Goal: Book appointment/travel/reservation

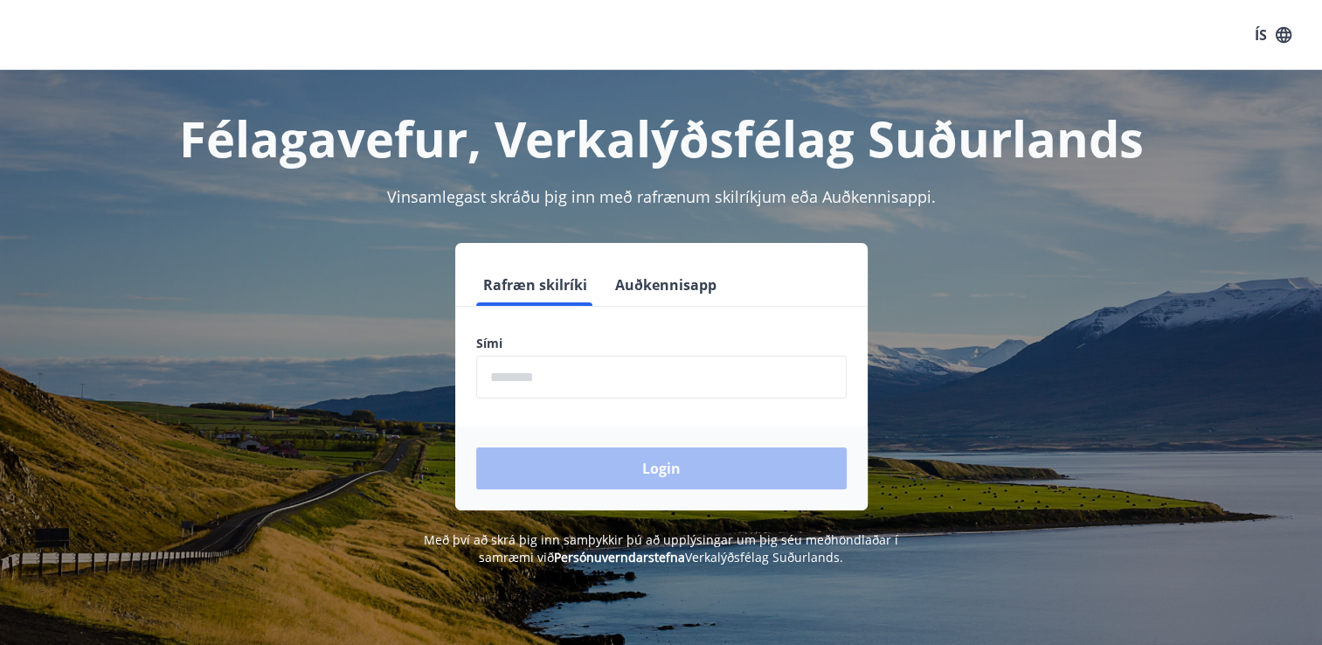
click at [657, 283] on button "Auðkennisapp" at bounding box center [665, 285] width 115 height 42
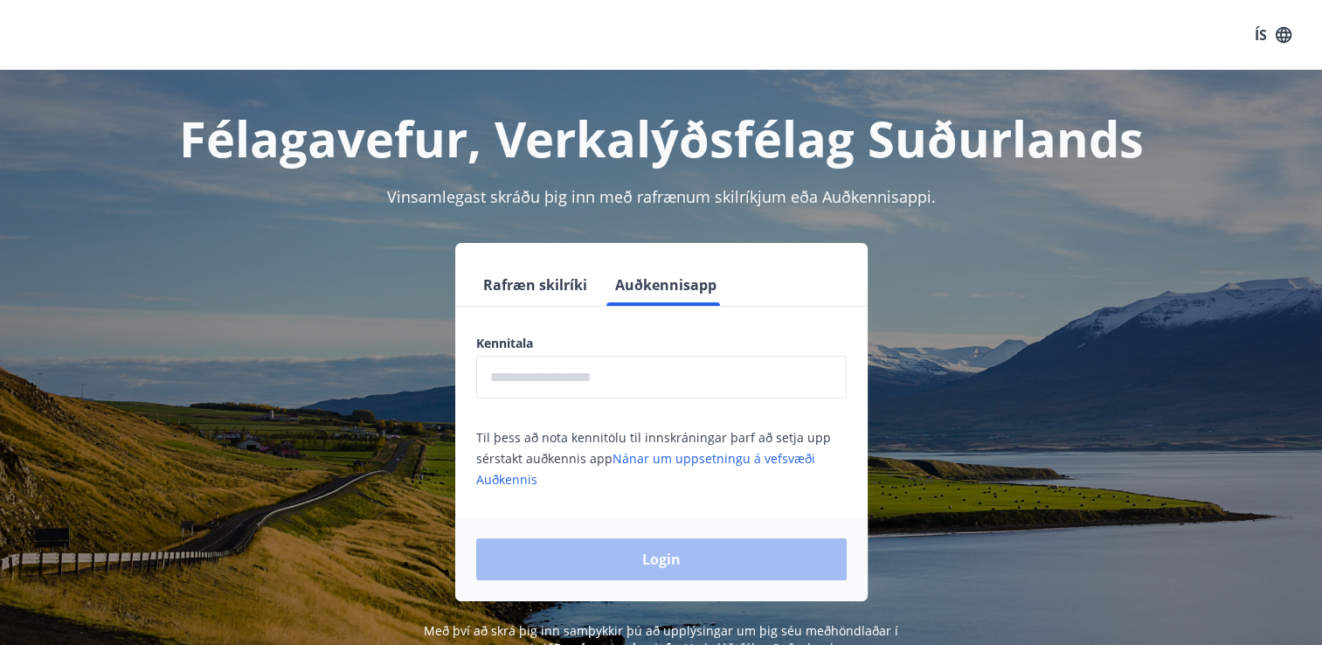
click at [699, 376] on input "text" at bounding box center [661, 376] width 370 height 43
type input "**********"
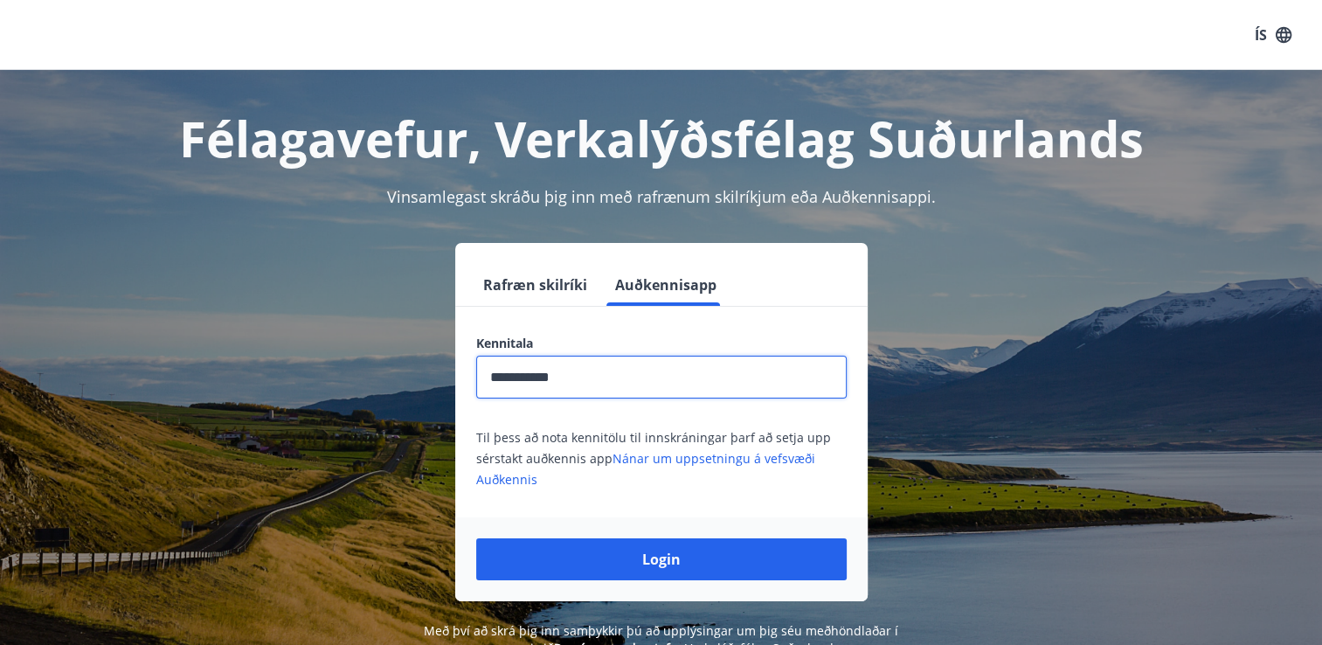
click at [623, 558] on button "Login" at bounding box center [661, 559] width 370 height 42
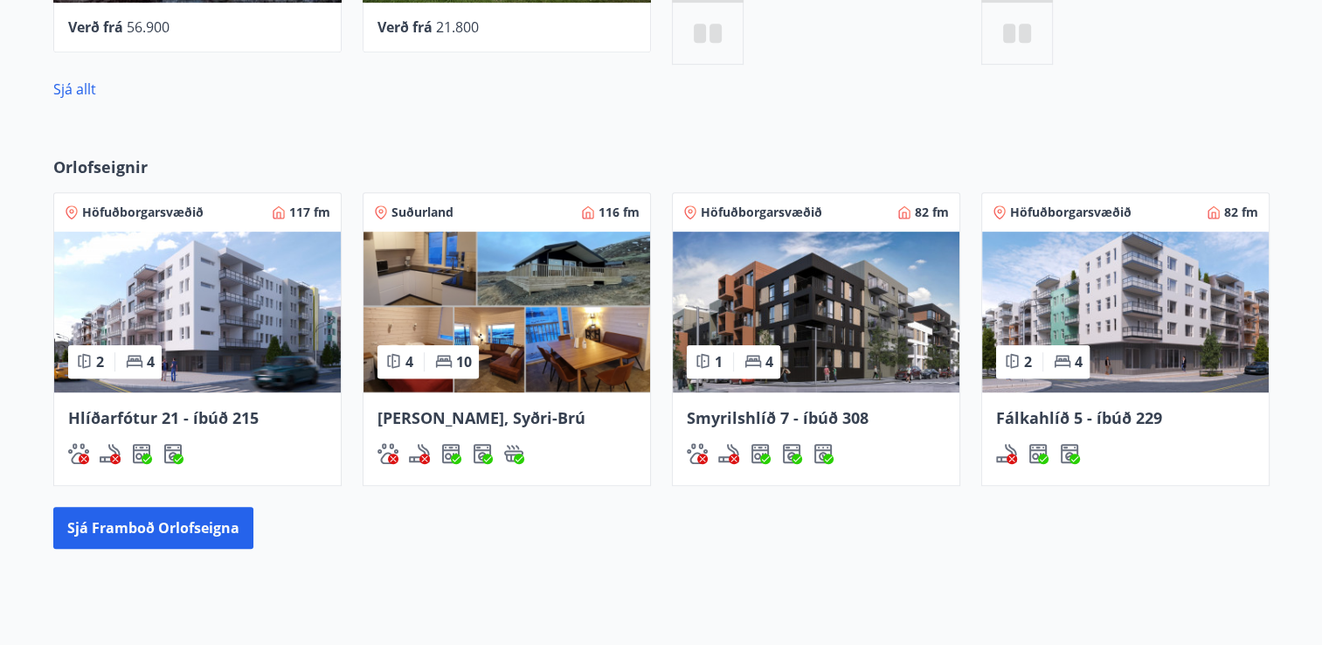
scroll to position [873, 0]
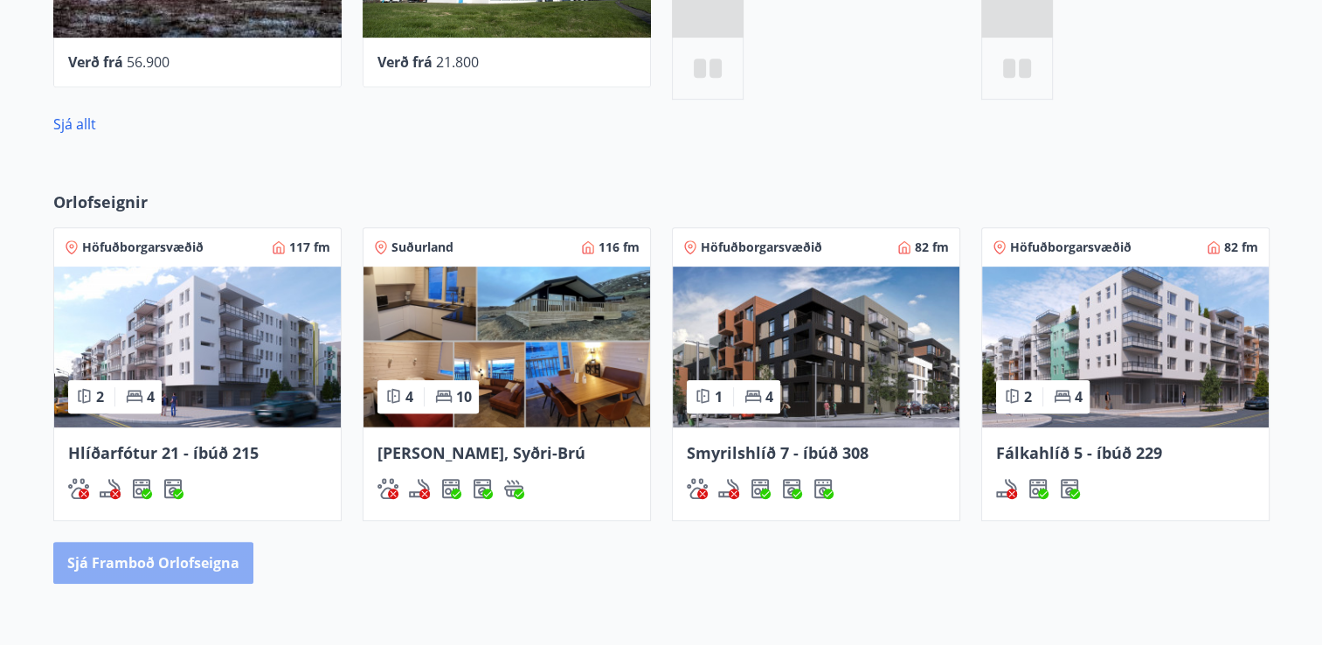
click at [180, 564] on button "Sjá framboð orlofseigna" at bounding box center [153, 563] width 200 height 42
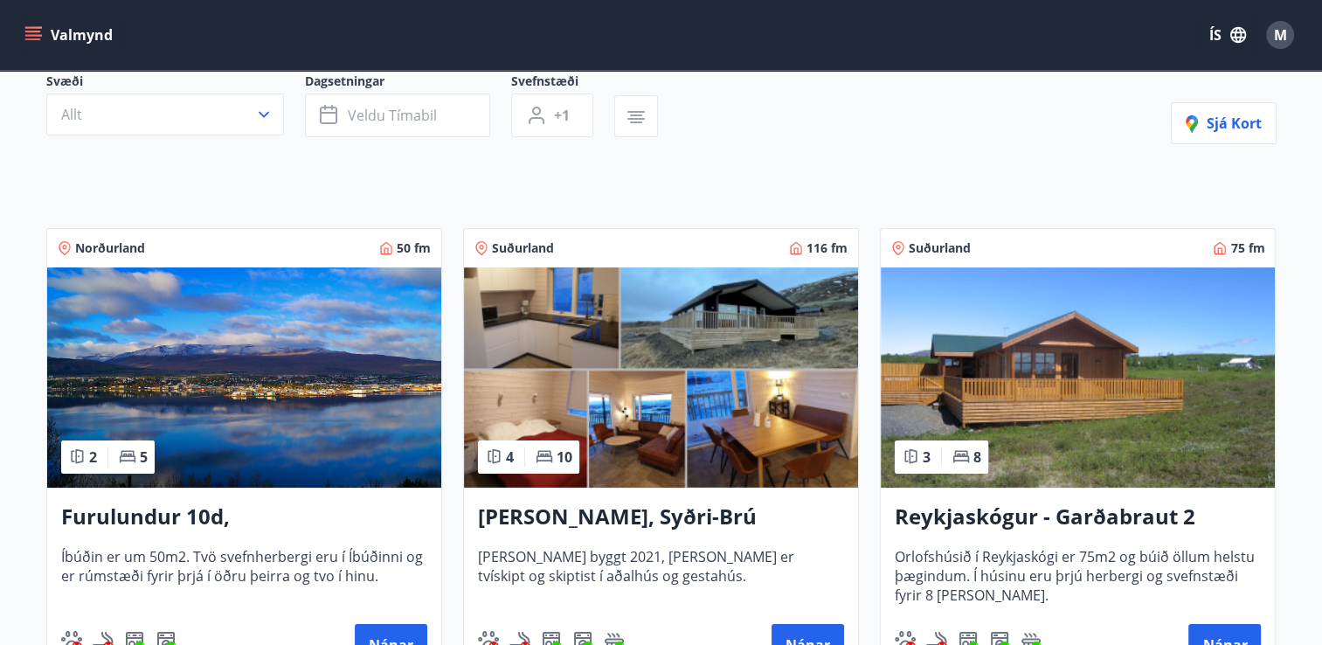
scroll to position [175, 0]
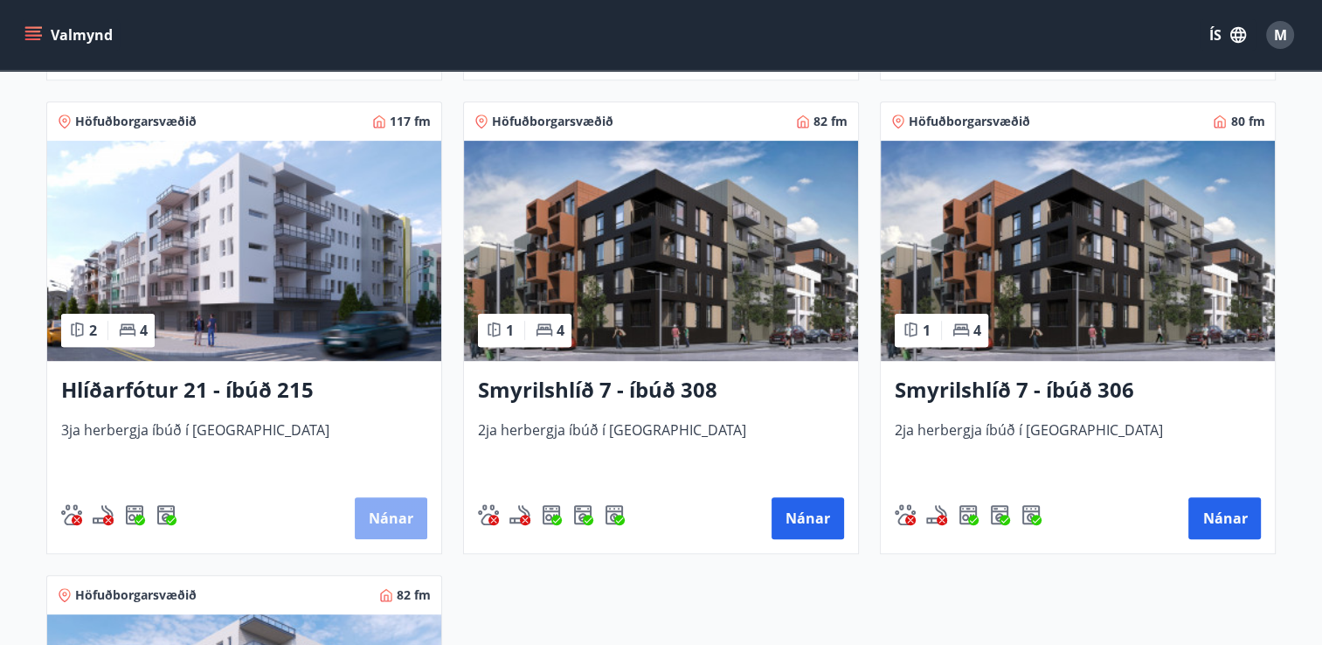
click at [385, 512] on button "Nánar" at bounding box center [391, 518] width 72 height 42
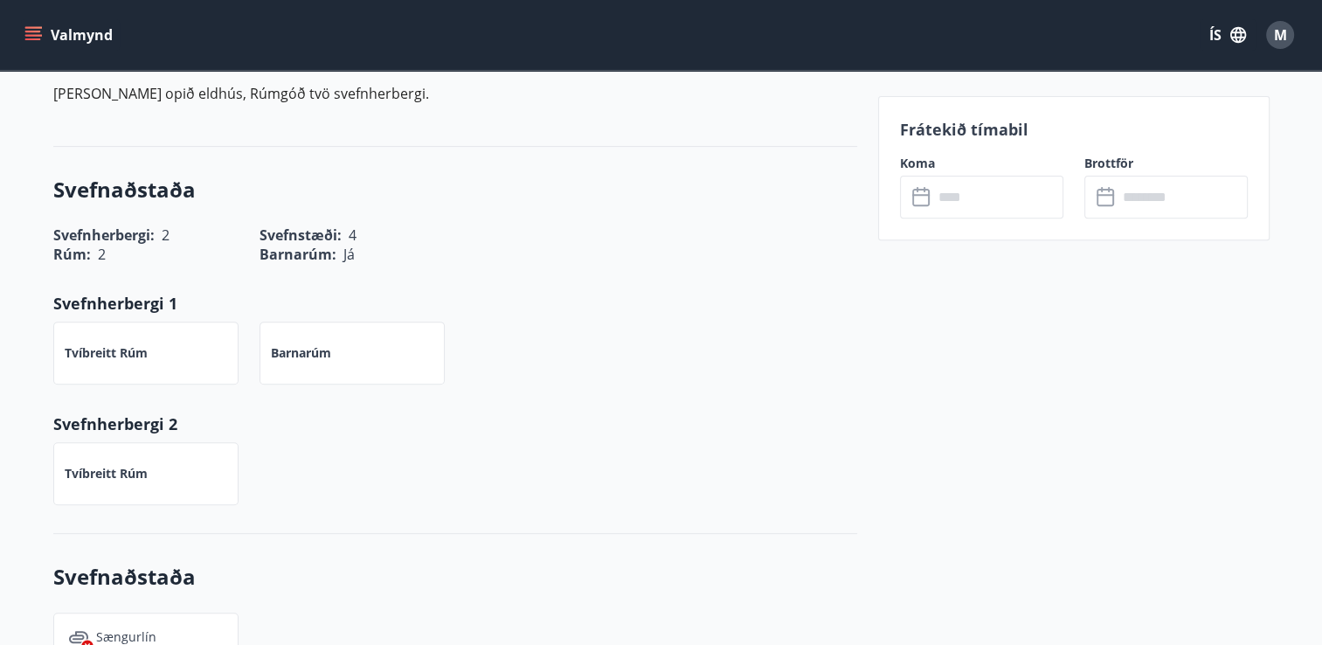
scroll to position [611, 0]
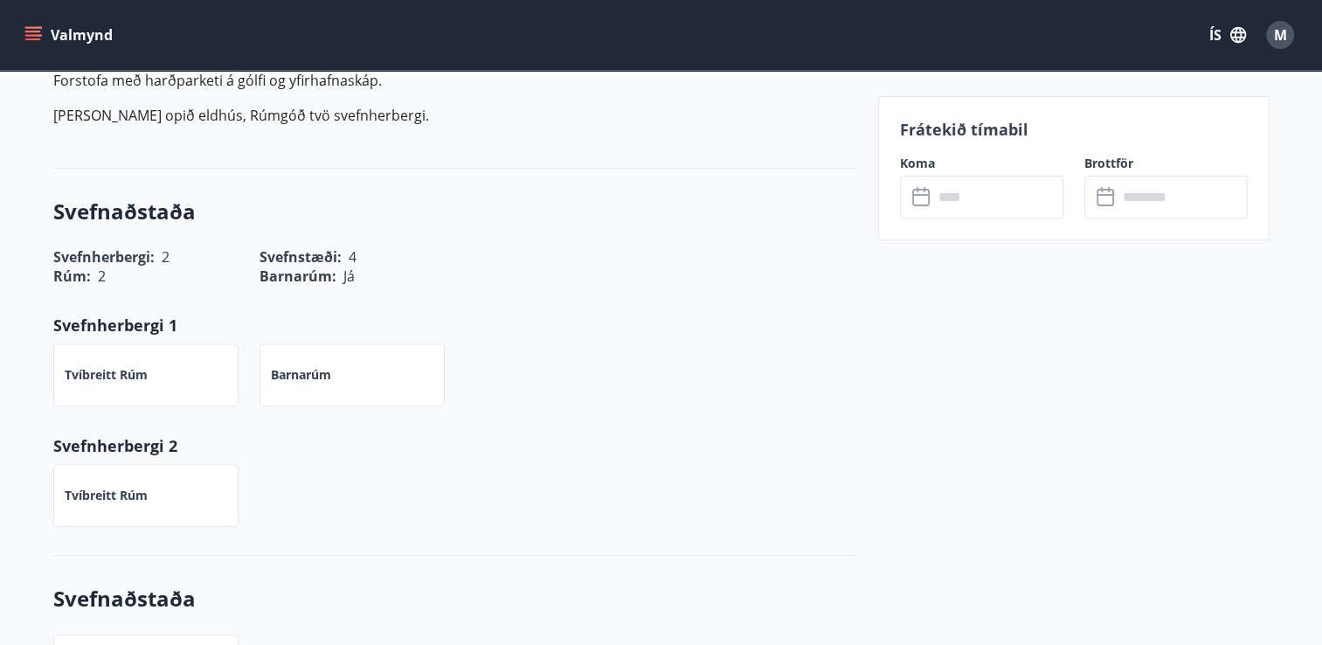
click at [968, 210] on input "text" at bounding box center [998, 197] width 130 height 43
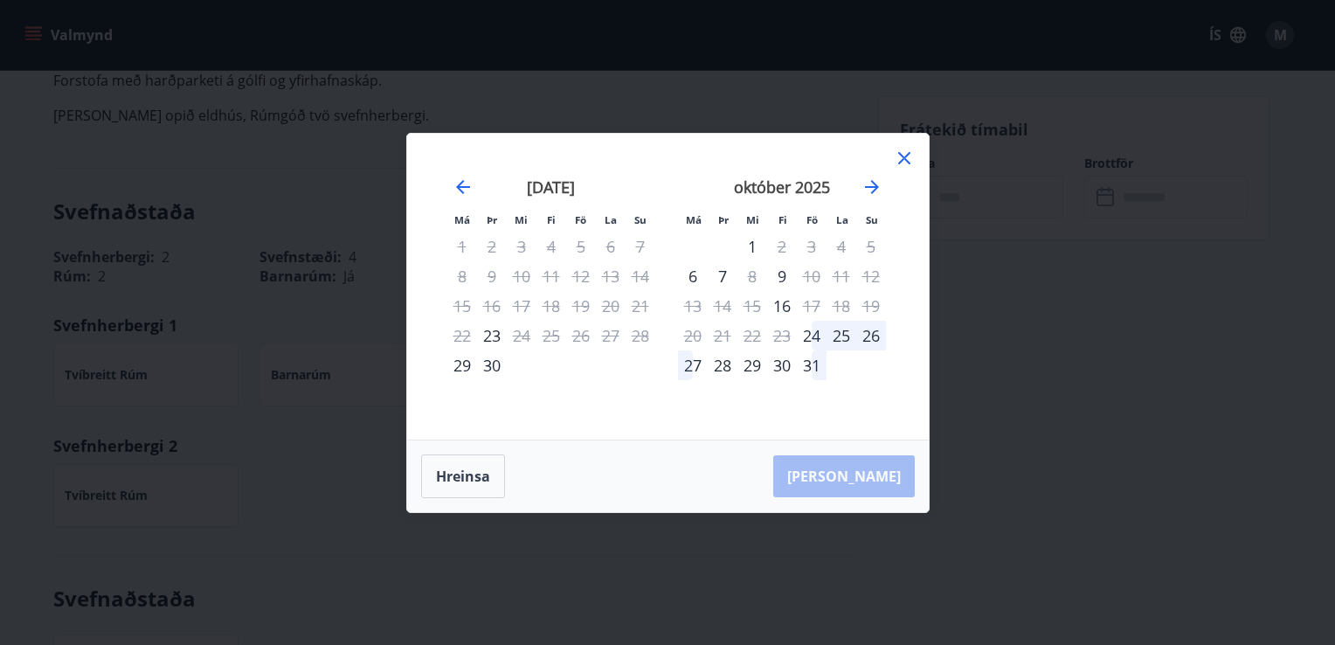
click at [905, 162] on icon at bounding box center [904, 158] width 21 height 21
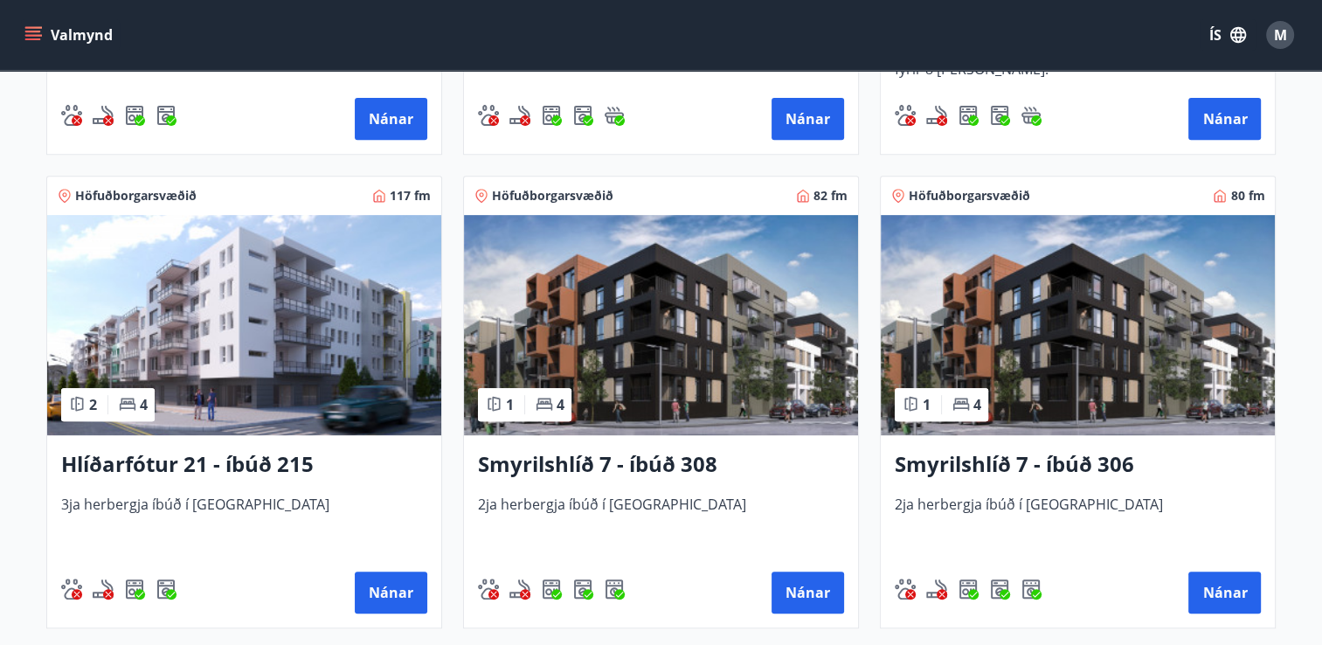
click at [576, 455] on h3 "Smyrilshlíð 7 - íbúð 308" at bounding box center [661, 464] width 366 height 31
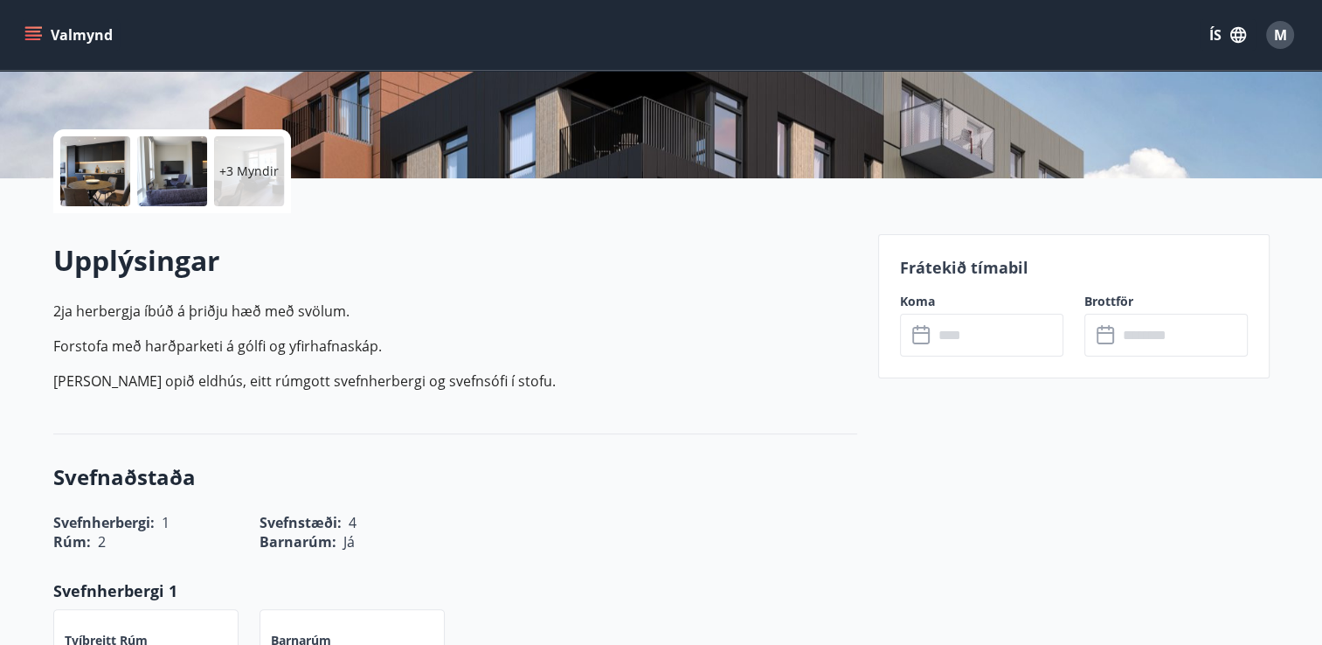
scroll to position [349, 0]
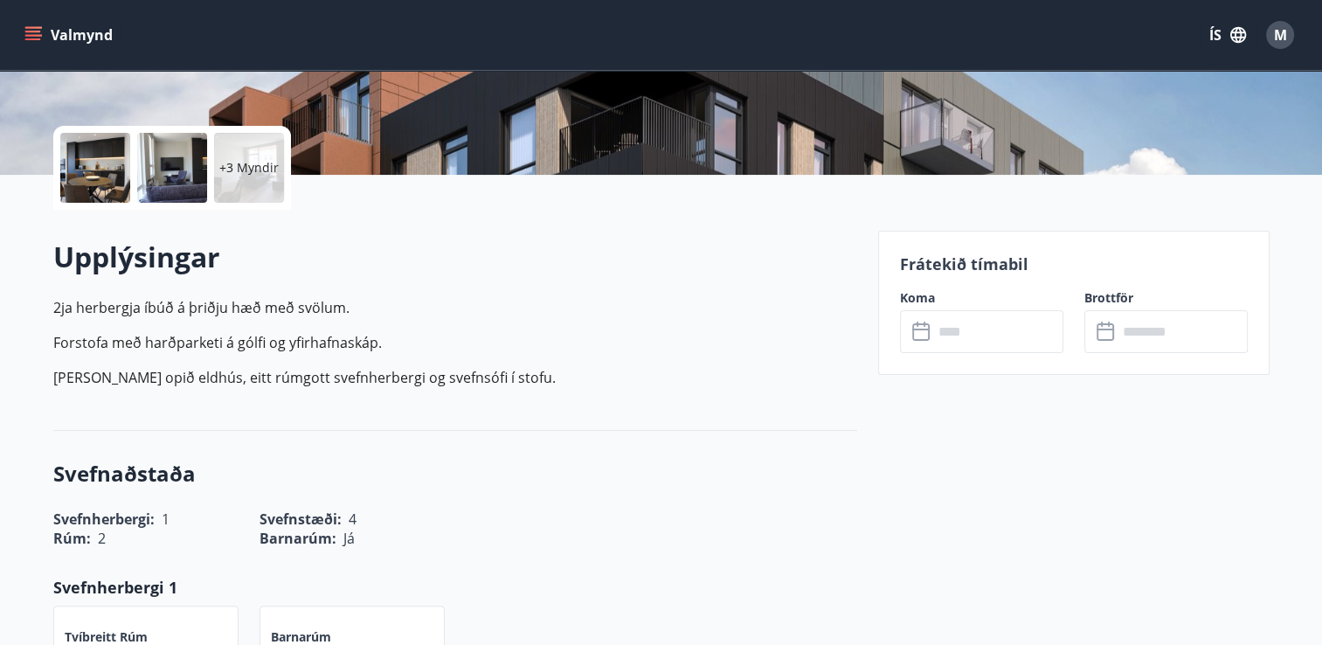
click at [996, 347] on input "text" at bounding box center [998, 331] width 130 height 43
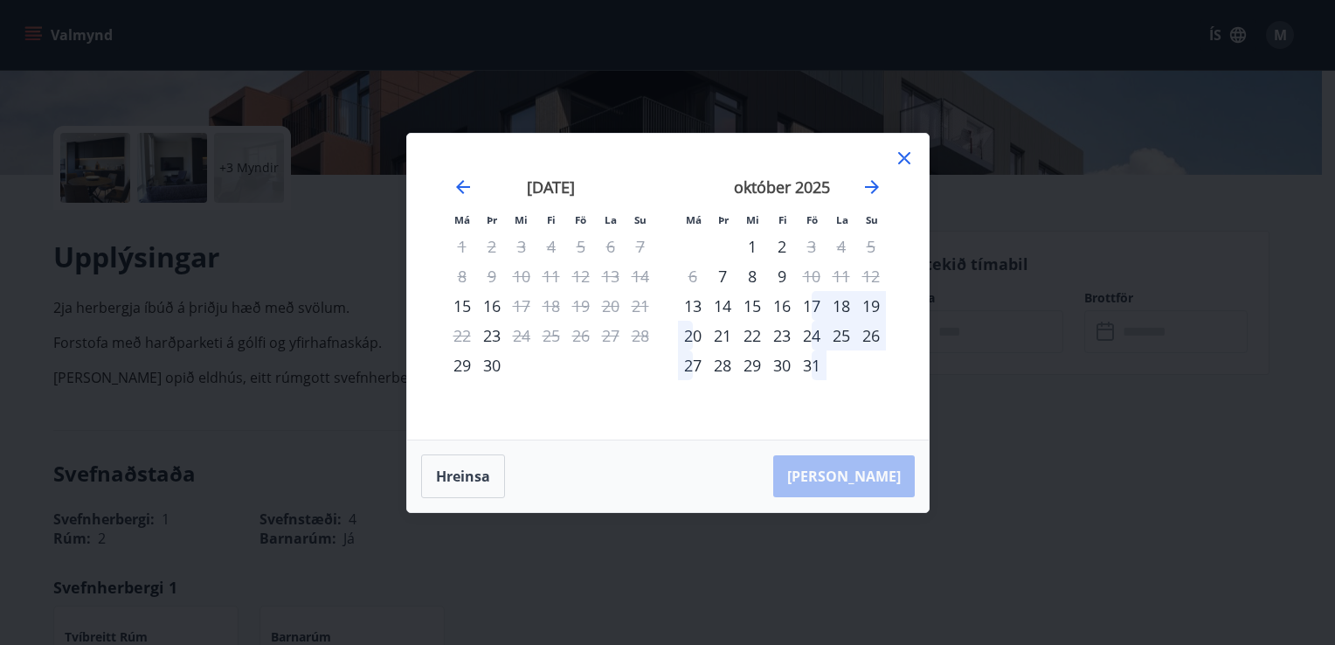
click at [910, 159] on icon at bounding box center [904, 158] width 21 height 21
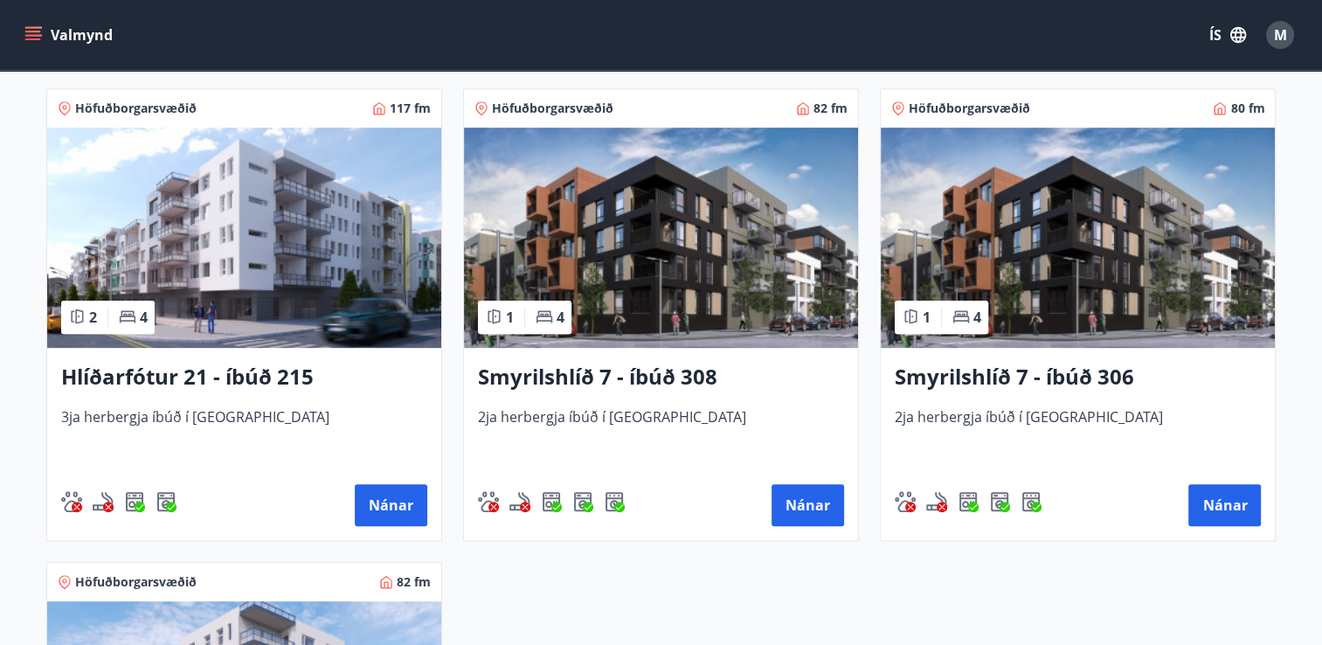
click at [1014, 372] on h3 "Smyrilshlíð 7 - íbúð 306" at bounding box center [1077, 377] width 366 height 31
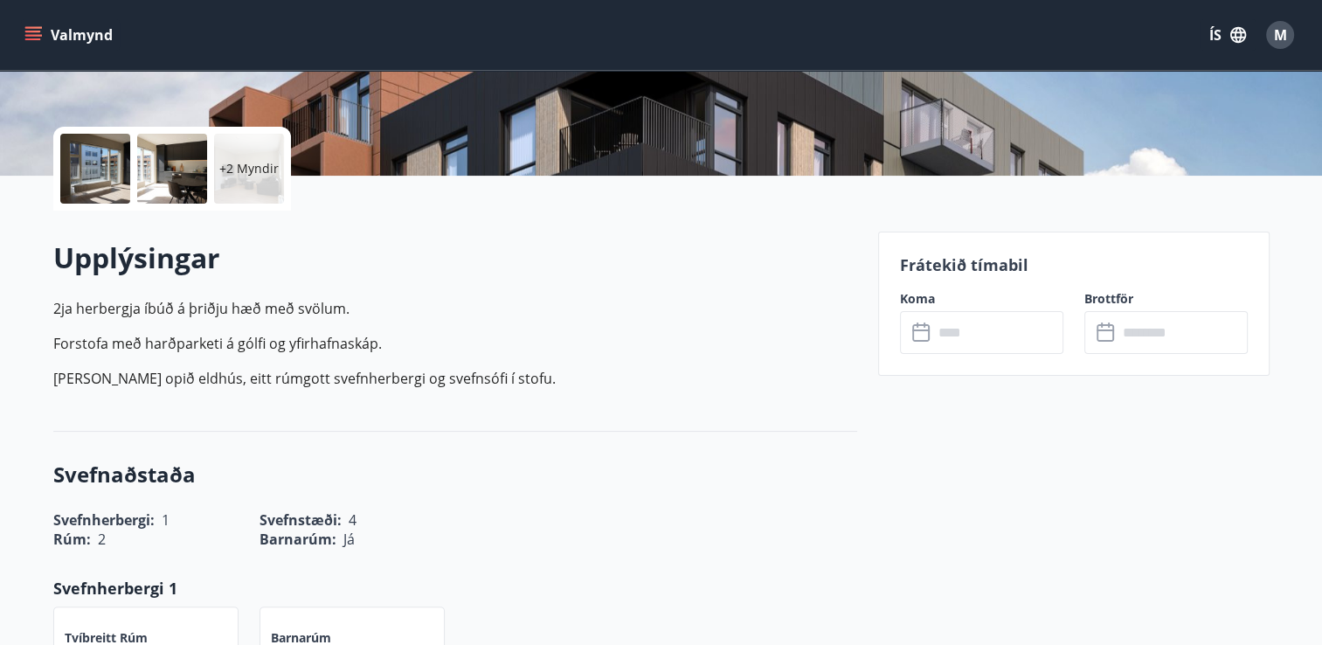
scroll to position [349, 0]
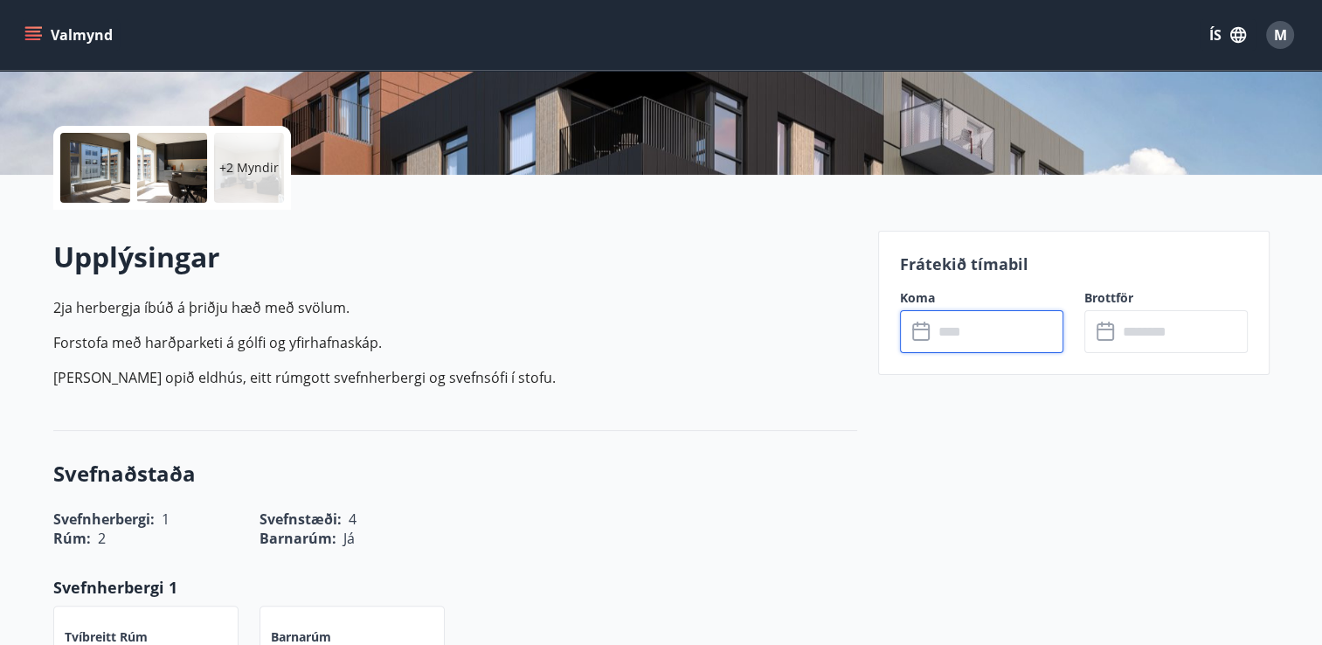
click at [967, 348] on input "text" at bounding box center [998, 331] width 130 height 43
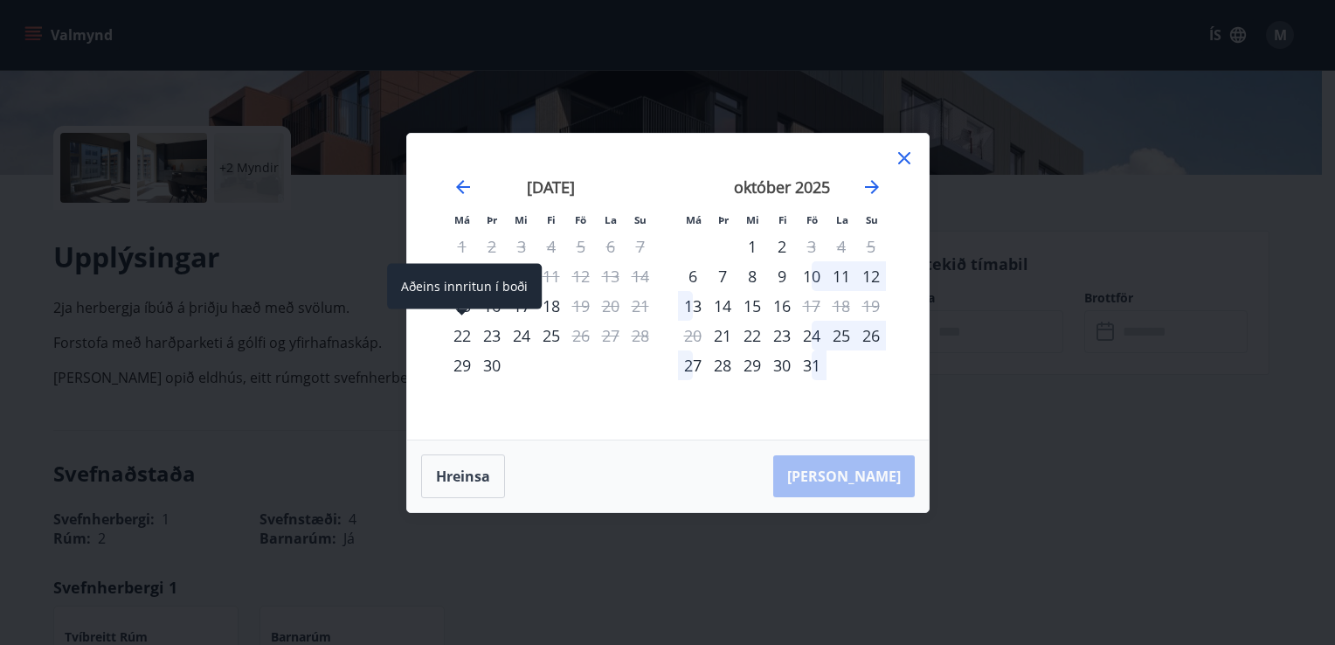
click at [465, 331] on div "22" at bounding box center [462, 336] width 30 height 30
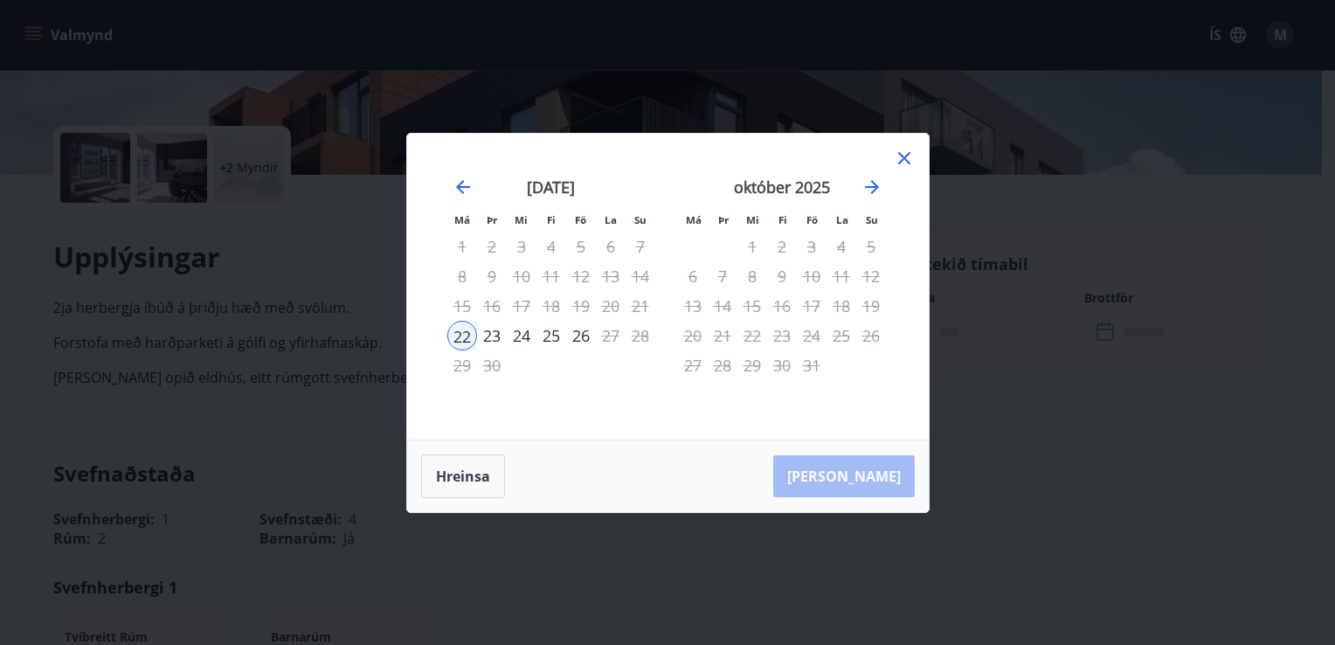
click at [490, 334] on div "23" at bounding box center [492, 336] width 30 height 30
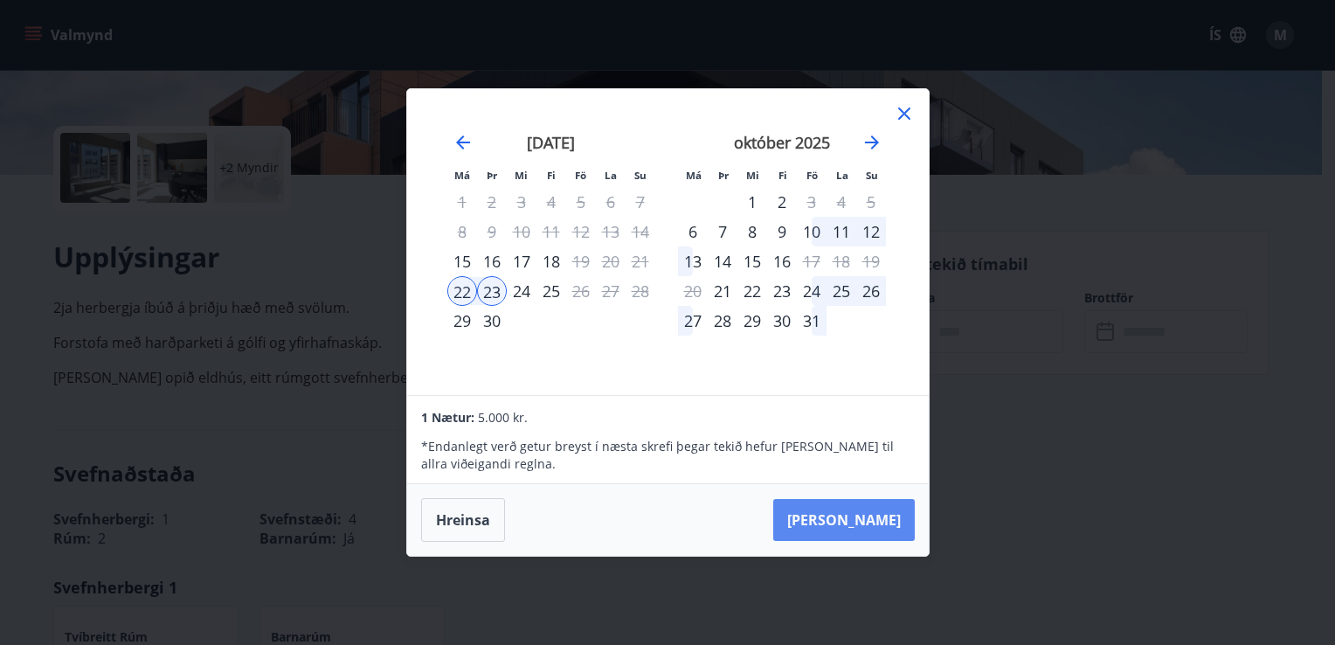
click at [881, 521] on button "[PERSON_NAME]" at bounding box center [843, 520] width 141 height 42
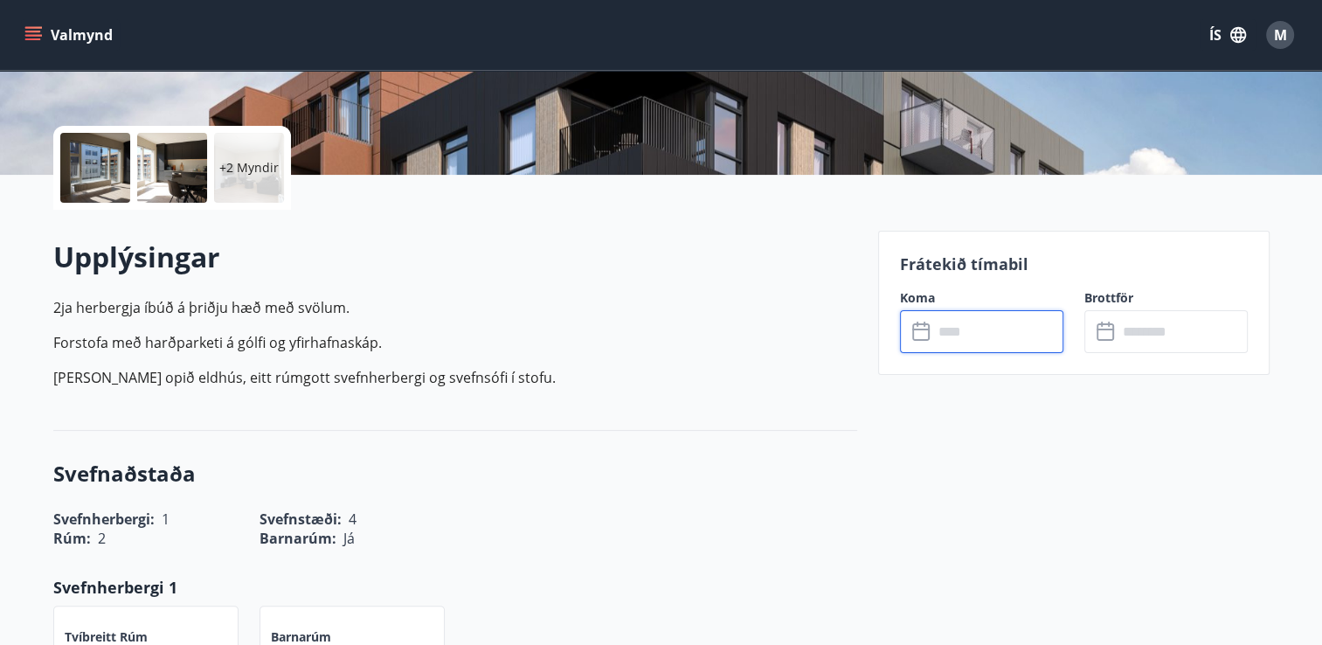
type input "******"
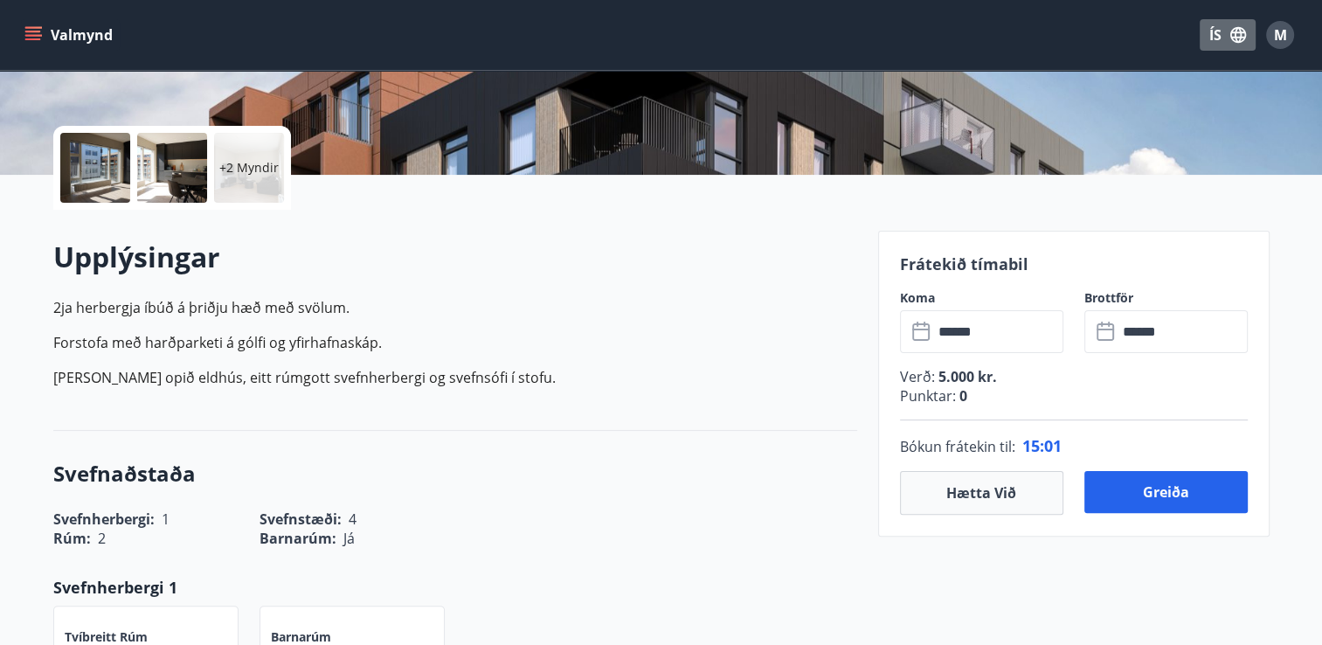
click at [1245, 28] on icon "button" at bounding box center [1237, 34] width 19 height 19
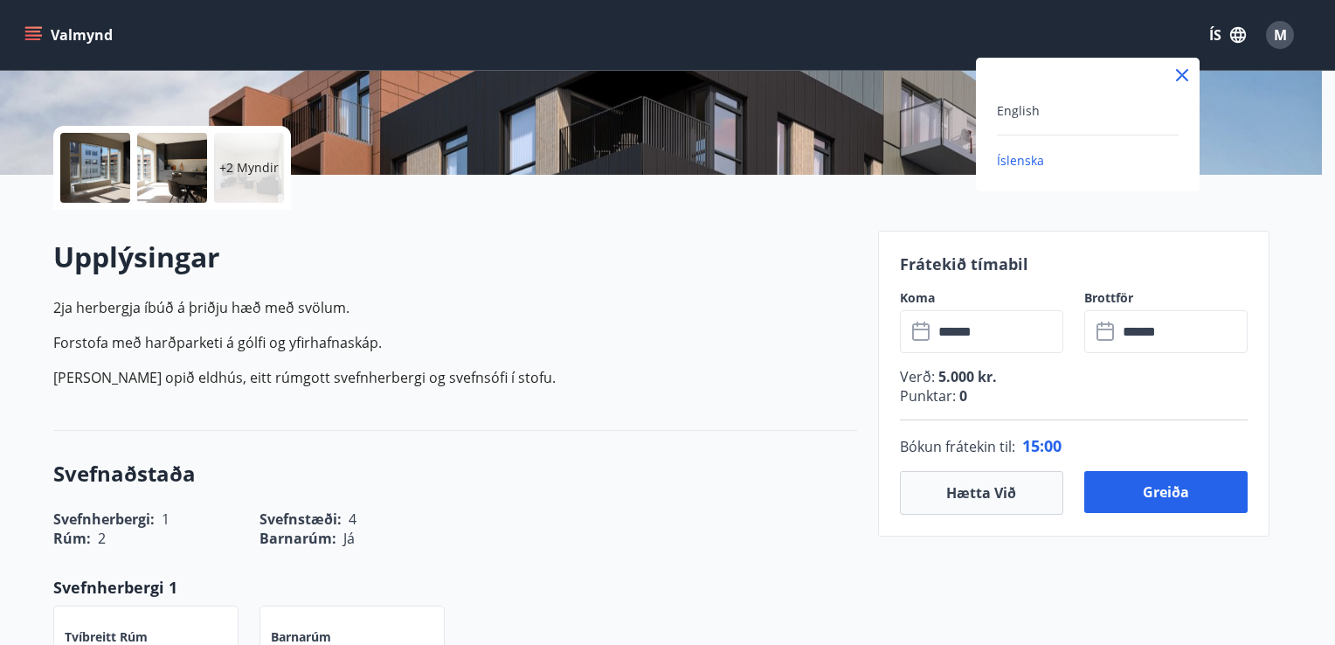
click at [1087, 110] on div "English" at bounding box center [1088, 110] width 182 height 21
type input "******"
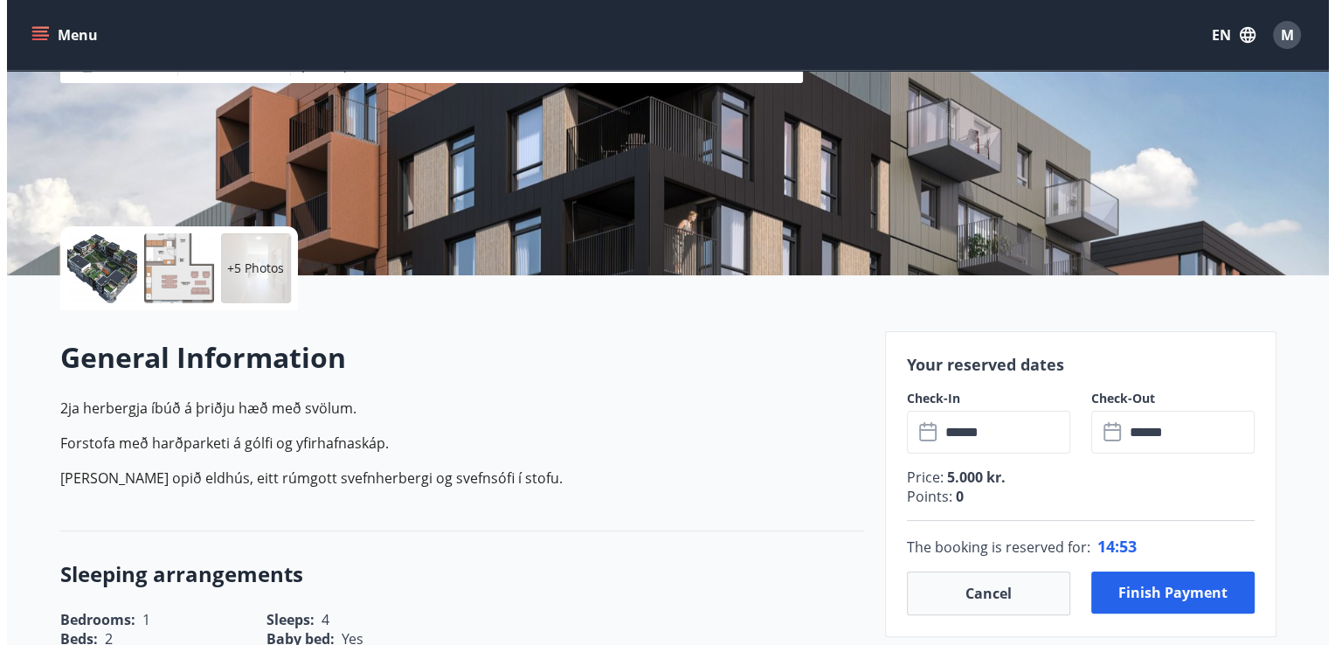
scroll to position [262, 0]
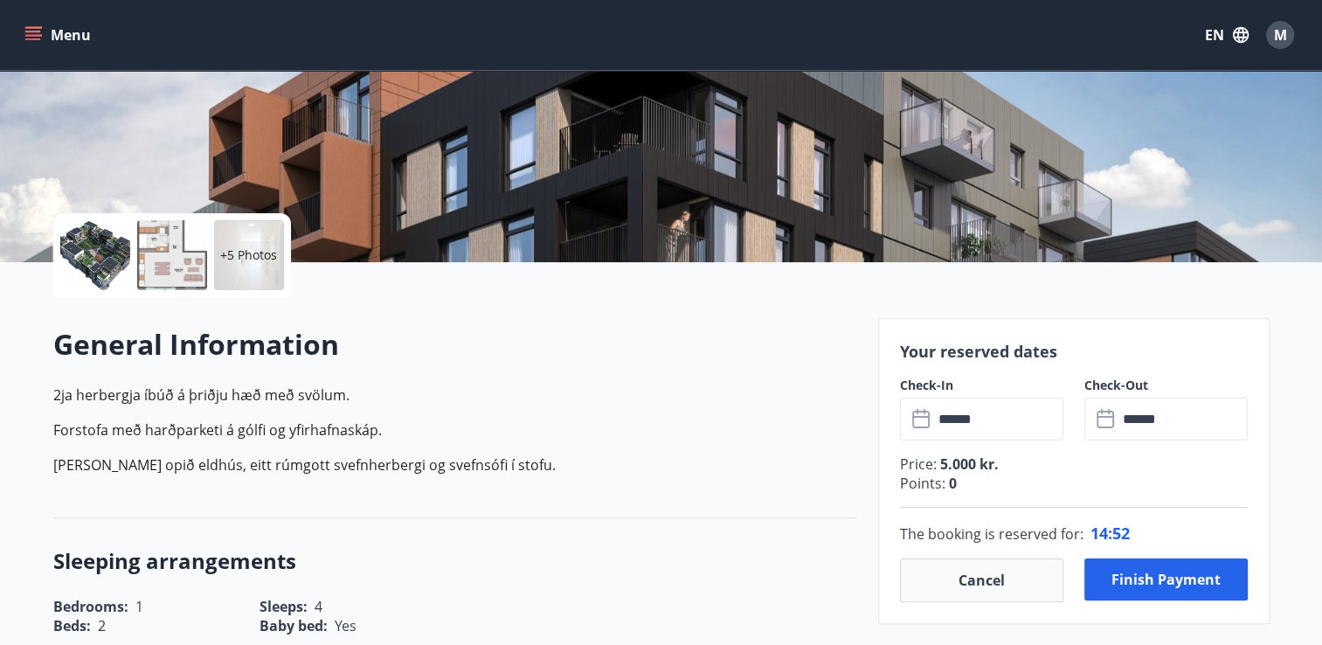
click at [75, 248] on div at bounding box center [95, 255] width 70 height 70
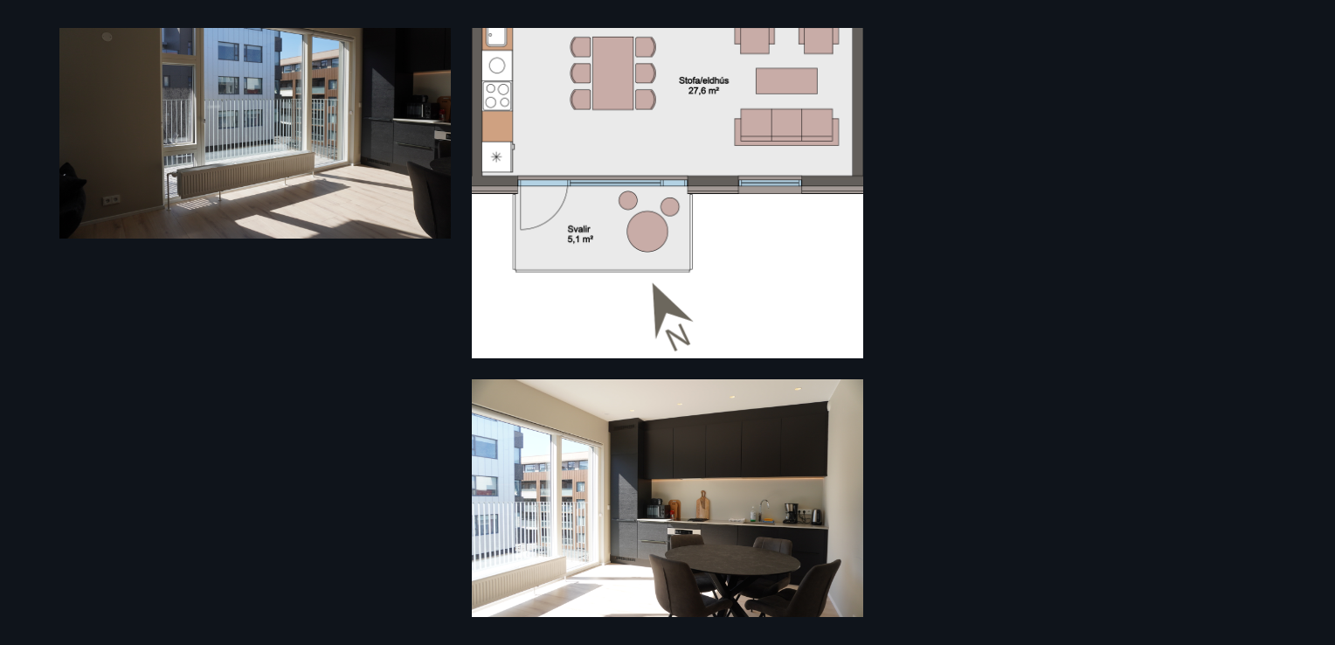
scroll to position [483, 0]
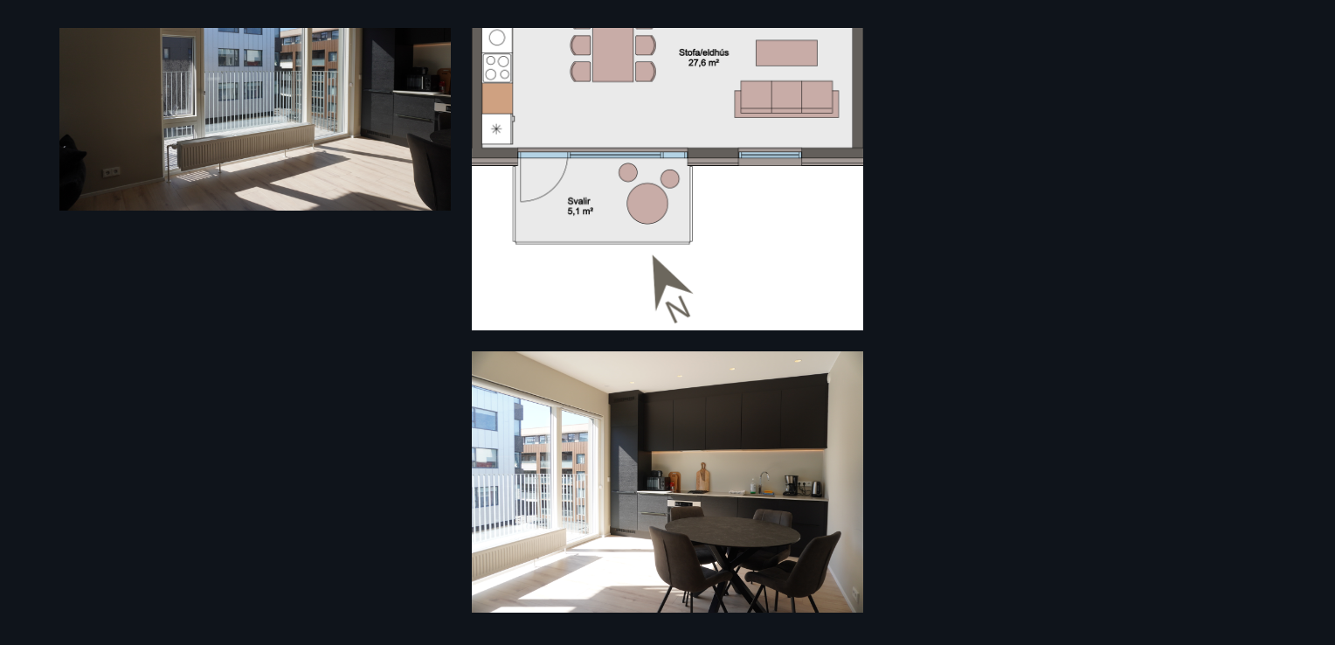
scroll to position [349, 0]
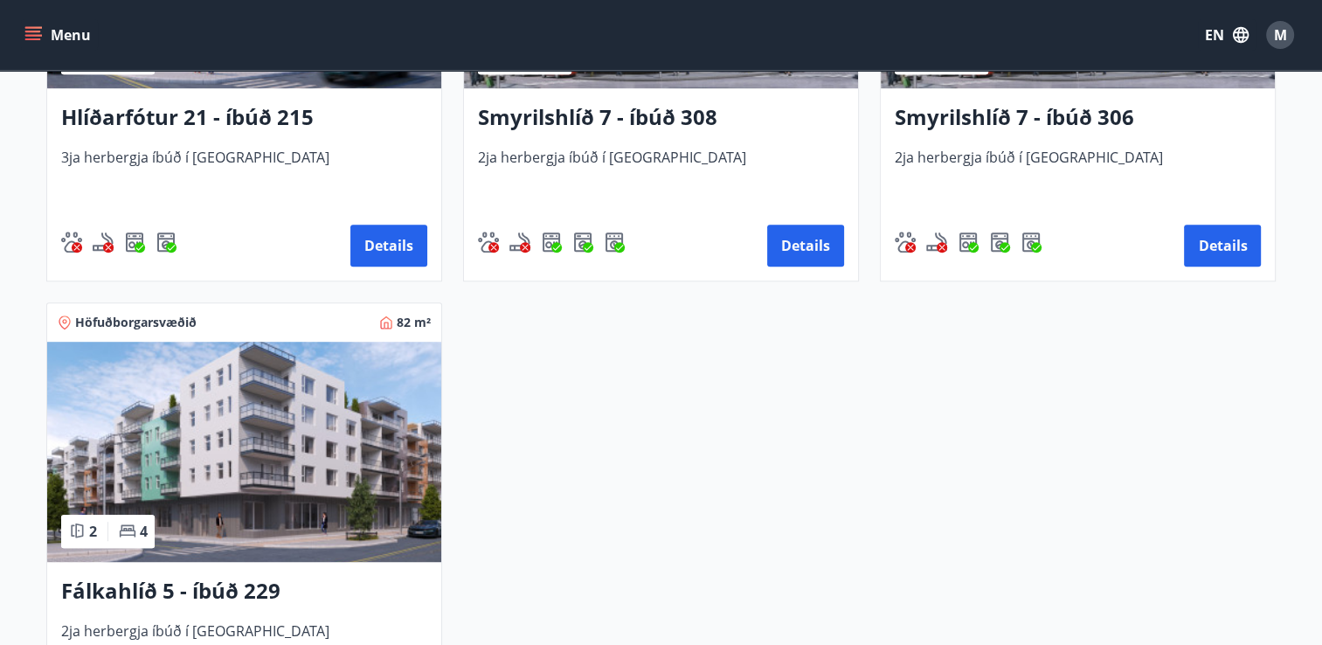
scroll to position [1135, 0]
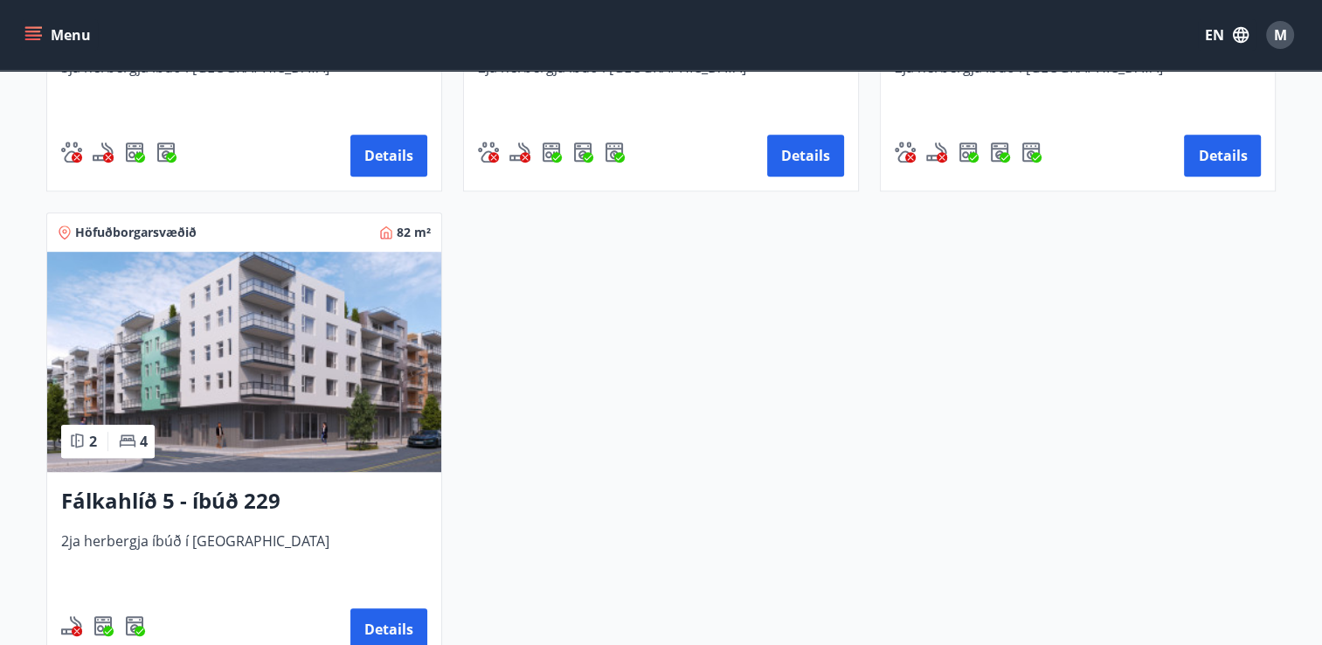
click at [220, 487] on h3 "Fálkahlíð 5 - íbúð 229" at bounding box center [244, 501] width 366 height 31
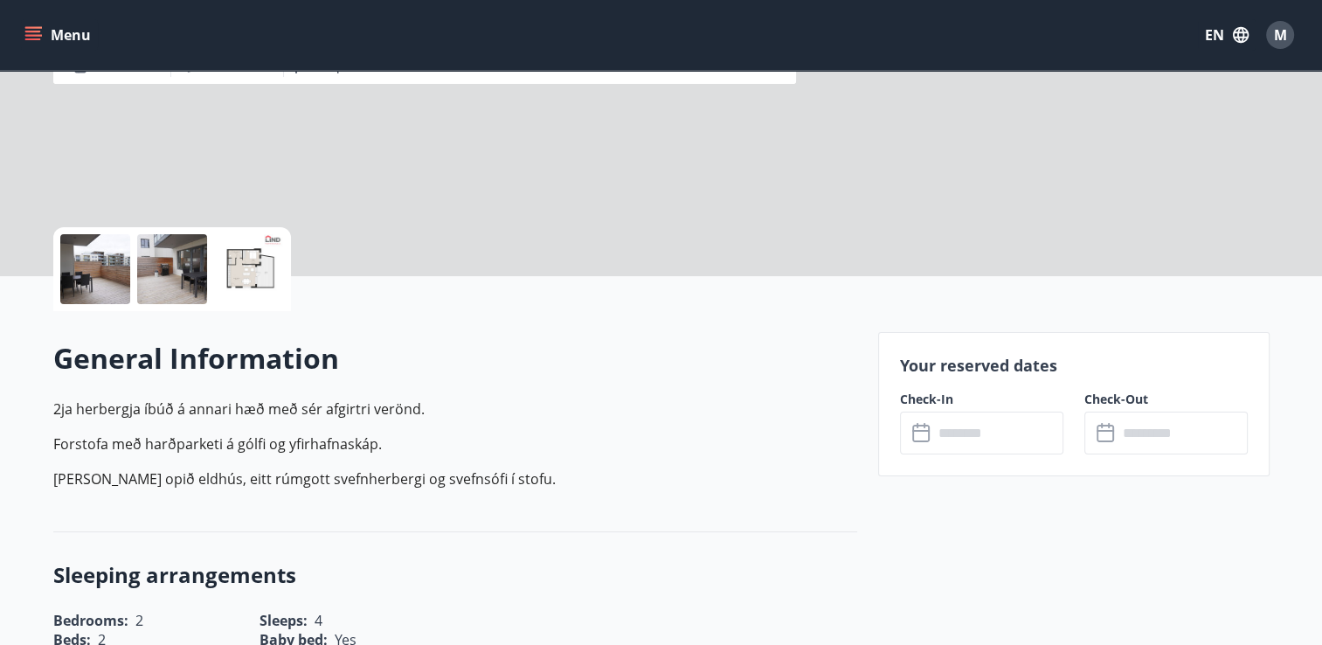
scroll to position [262, 0]
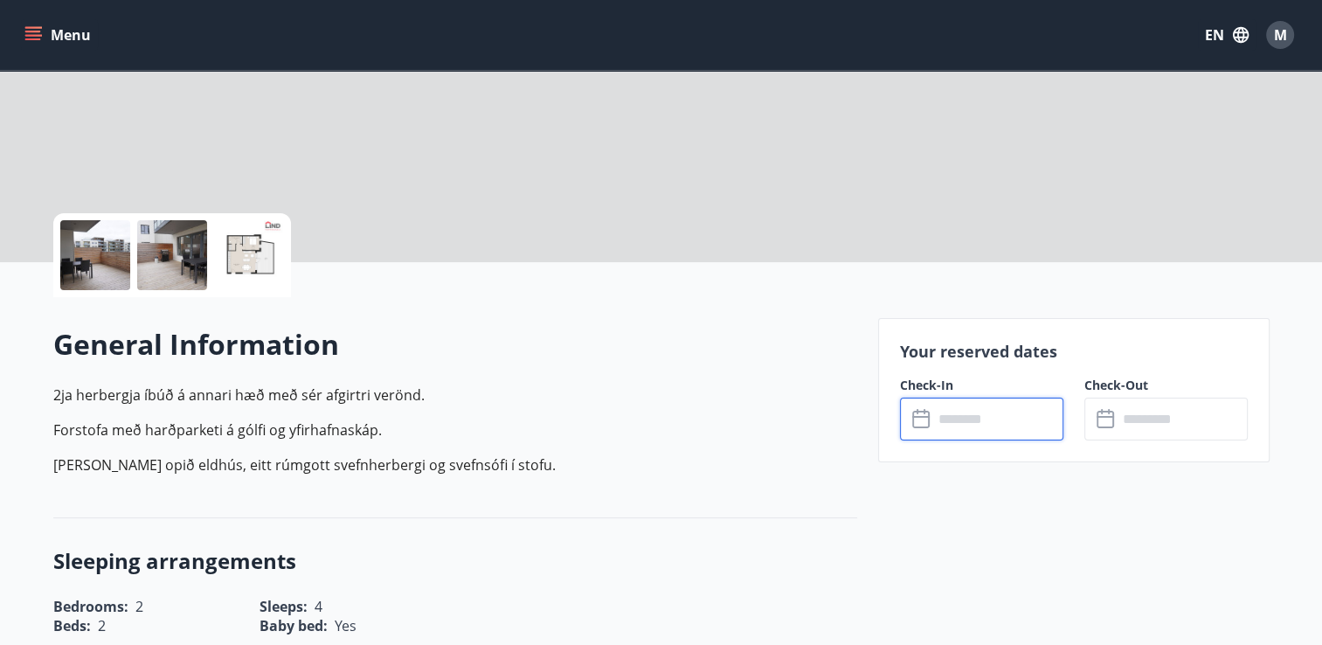
click at [956, 414] on input "text" at bounding box center [998, 418] width 130 height 43
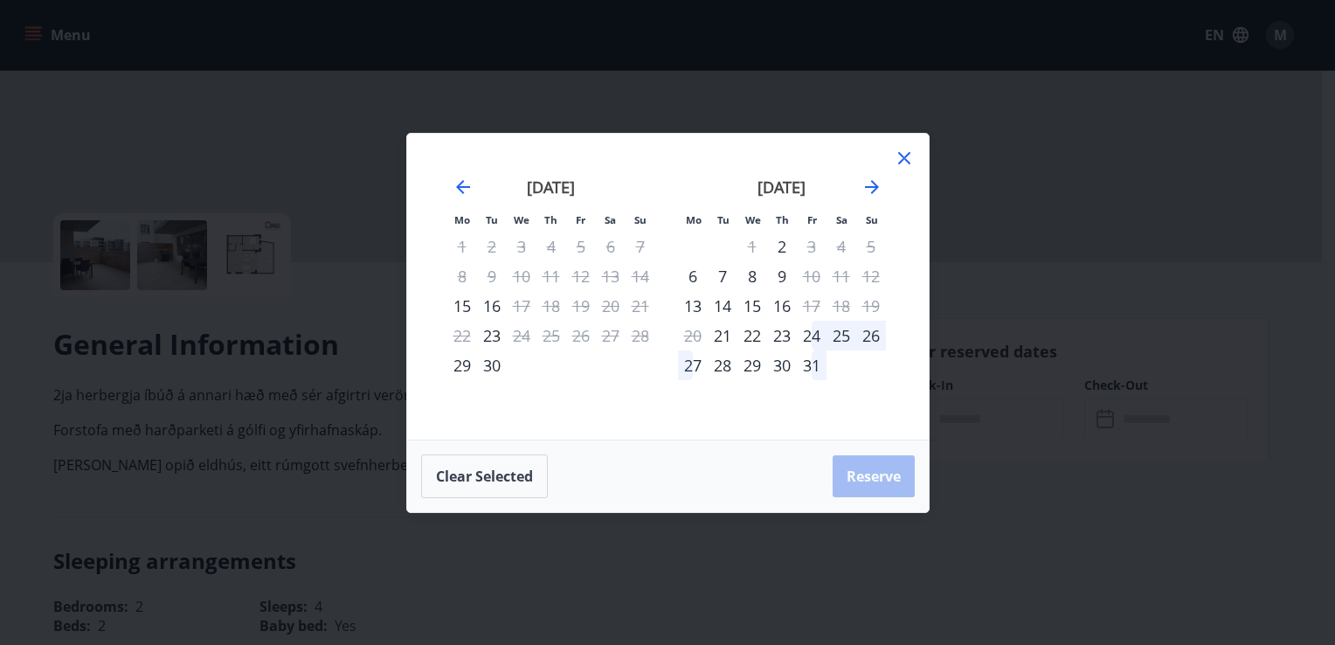
click at [910, 159] on icon at bounding box center [904, 158] width 21 height 21
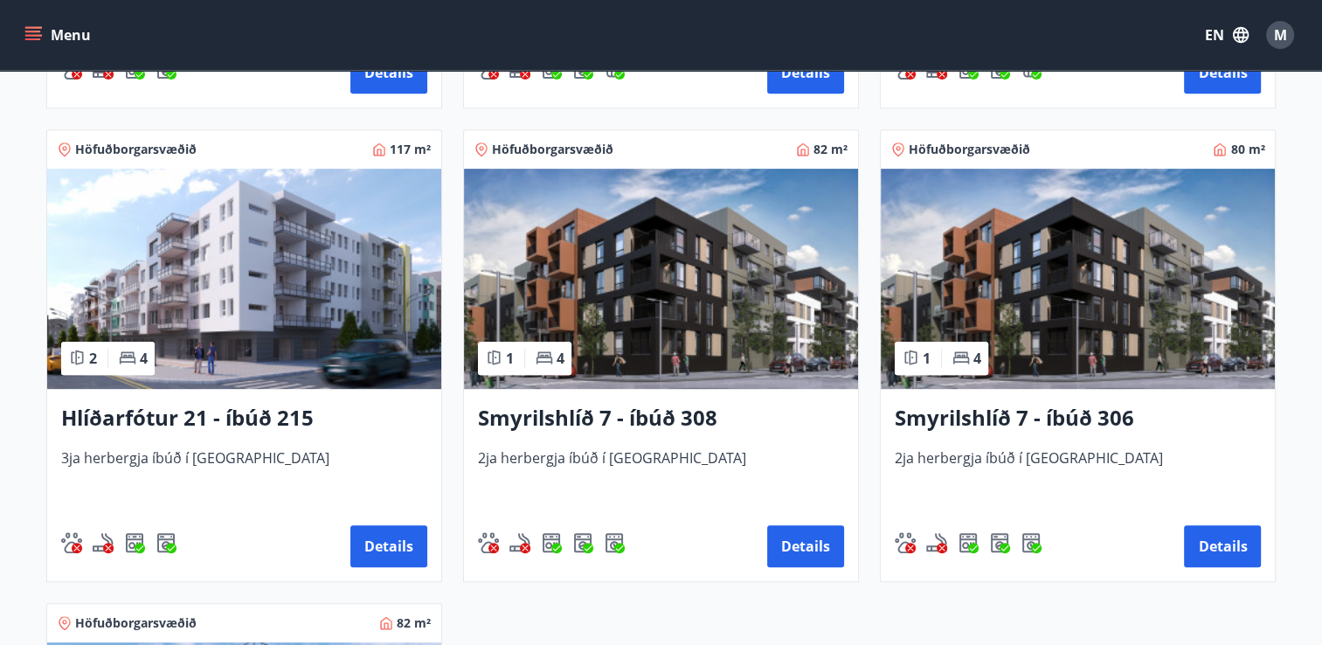
scroll to position [961, 0]
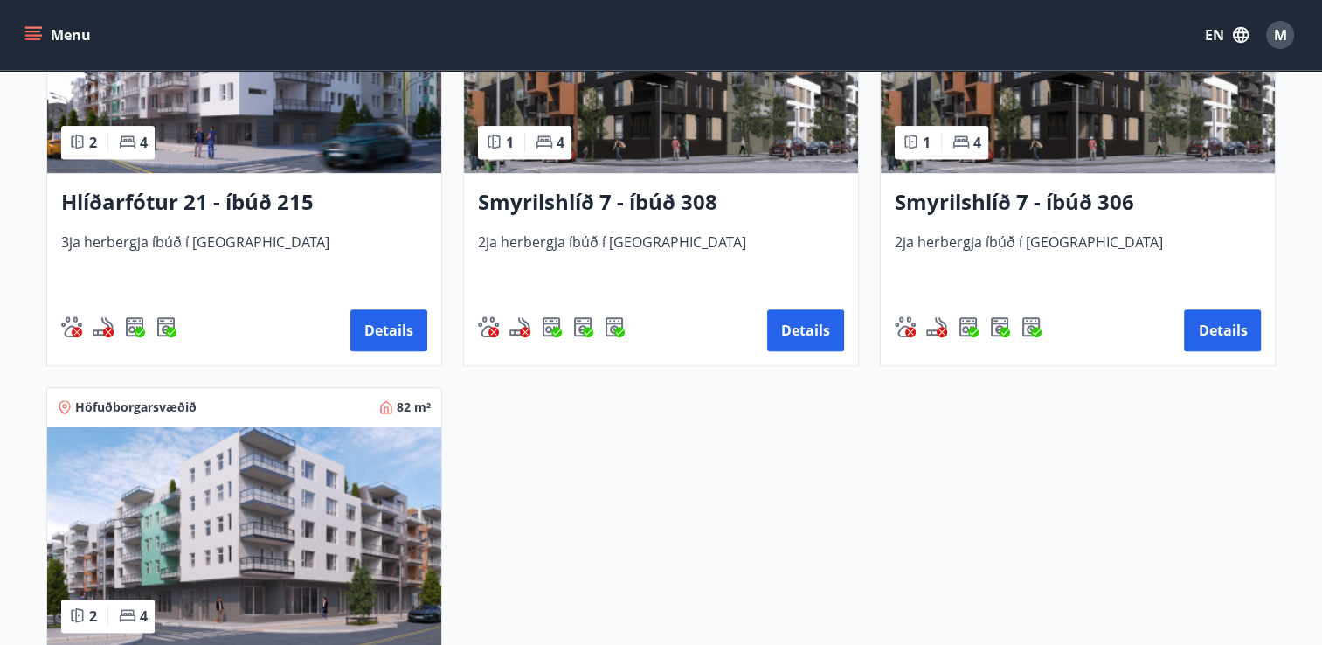
click at [977, 193] on h3 "Smyrilshlíð 7 - íbúð 306" at bounding box center [1077, 202] width 366 height 31
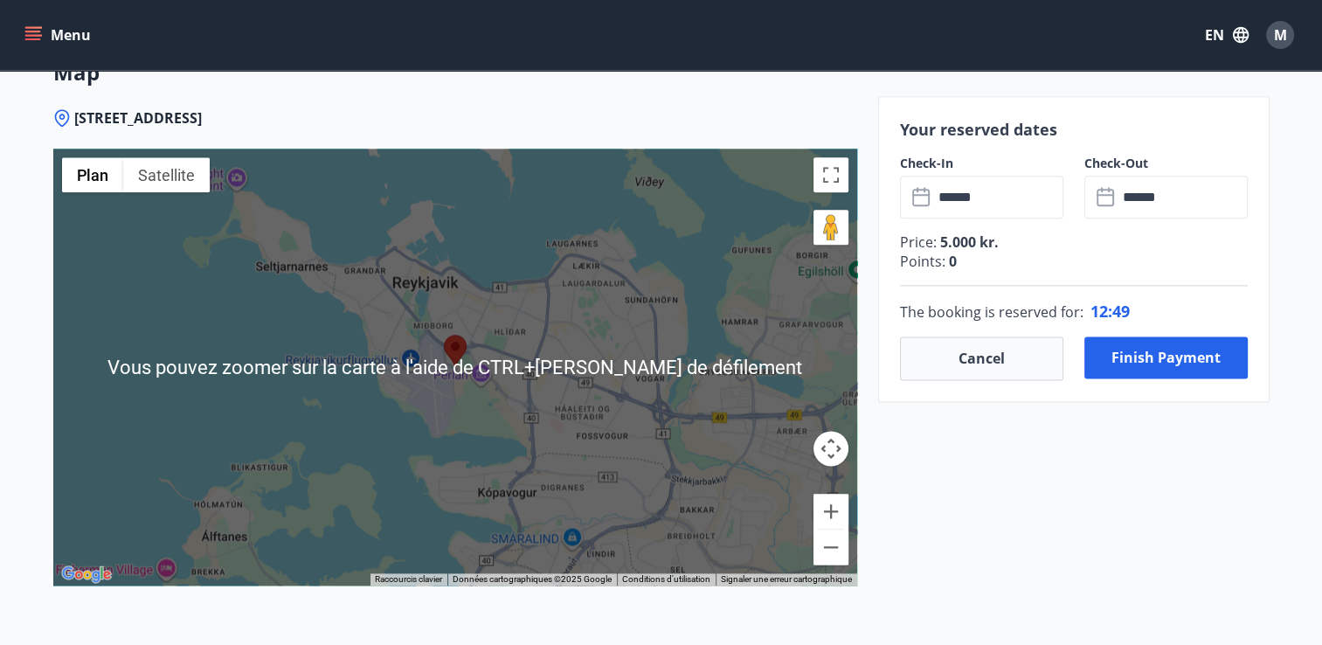
scroll to position [2184, 0]
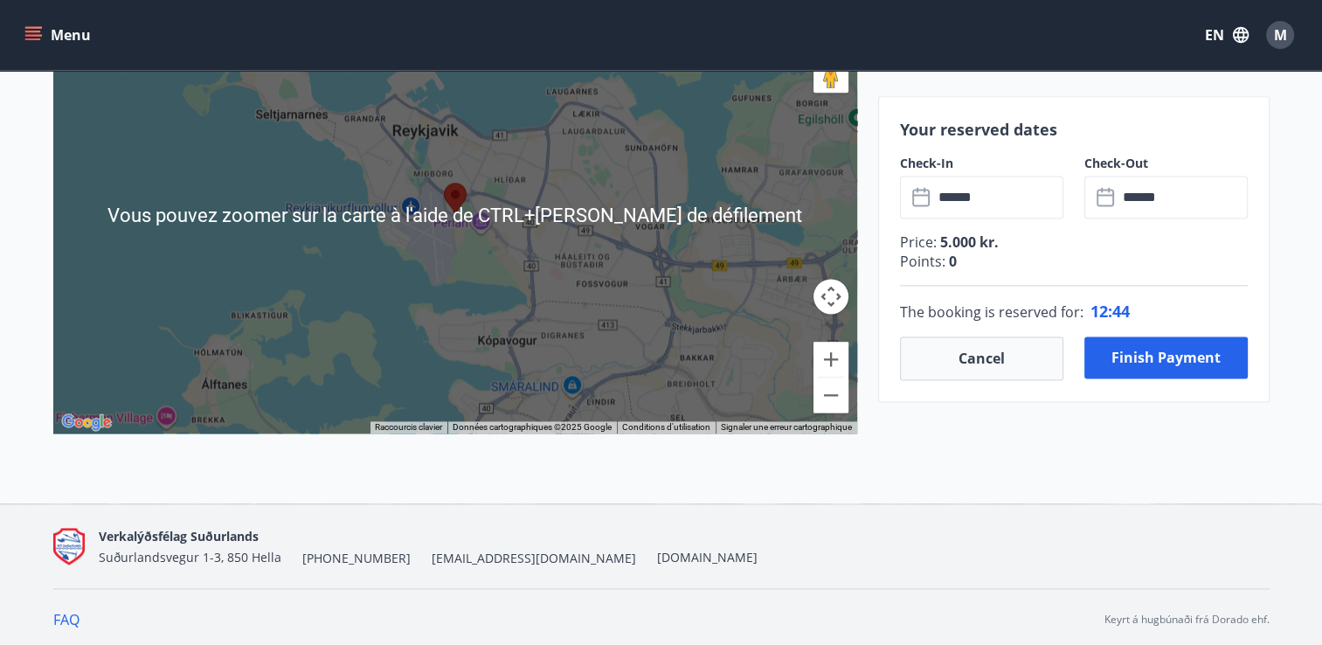
scroll to position [2316, 0]
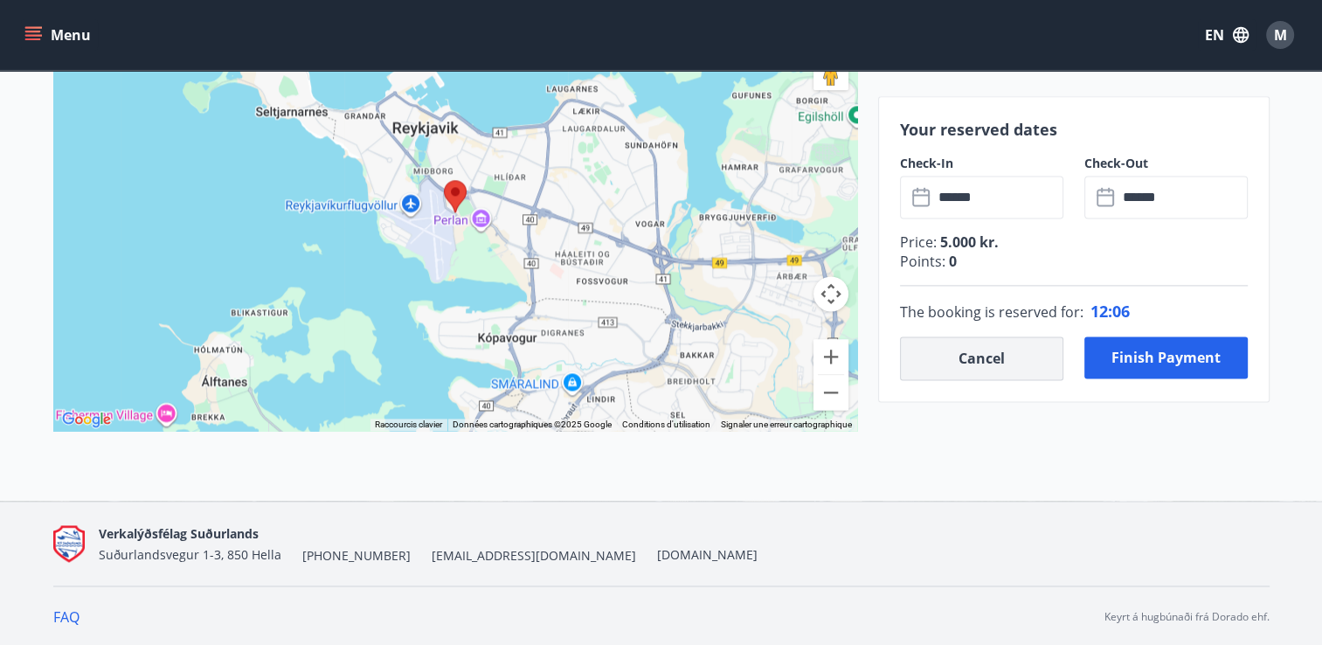
click at [1008, 362] on button "Cancel" at bounding box center [981, 358] width 163 height 44
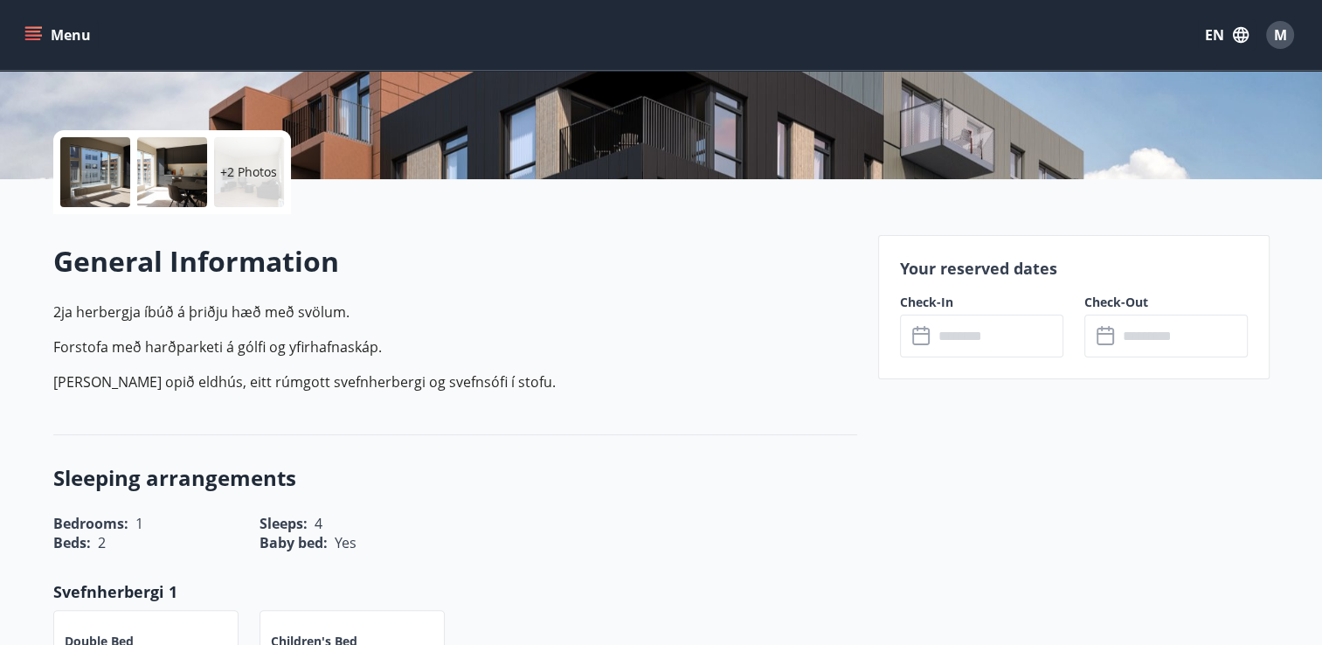
scroll to position [307, 0]
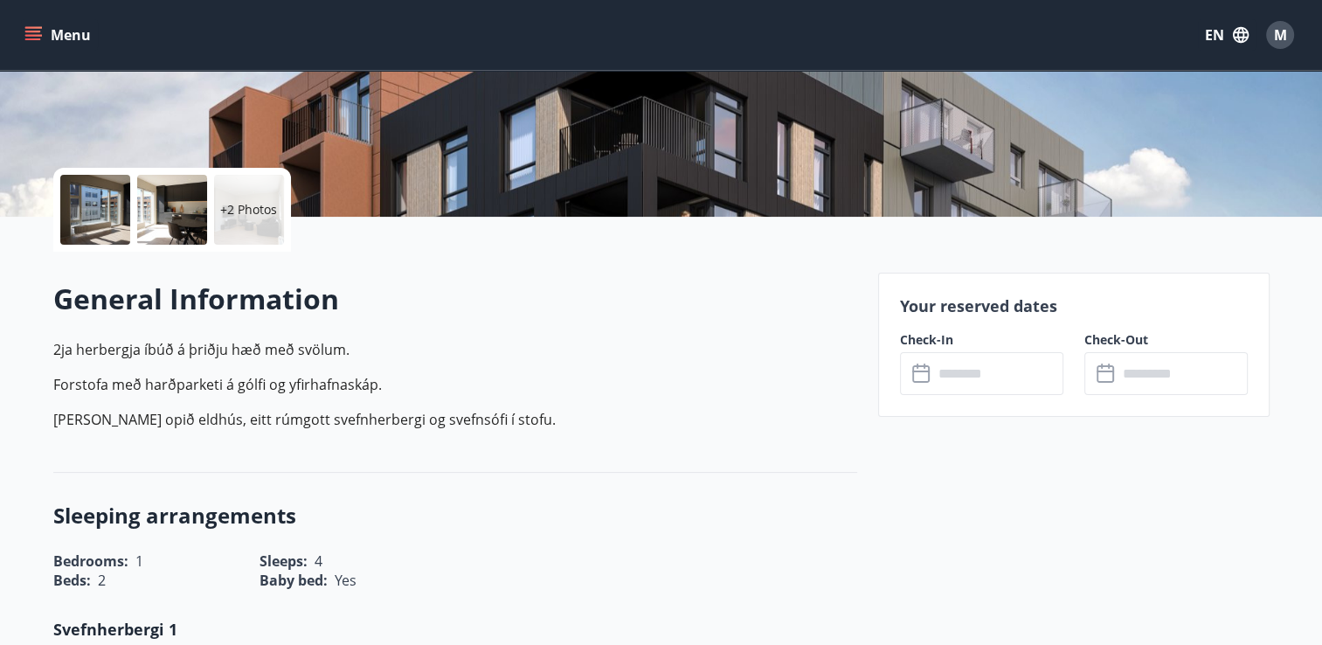
click at [259, 352] on p "2ja herbergja íbúð á þriðju hæð með svölum." at bounding box center [455, 349] width 804 height 21
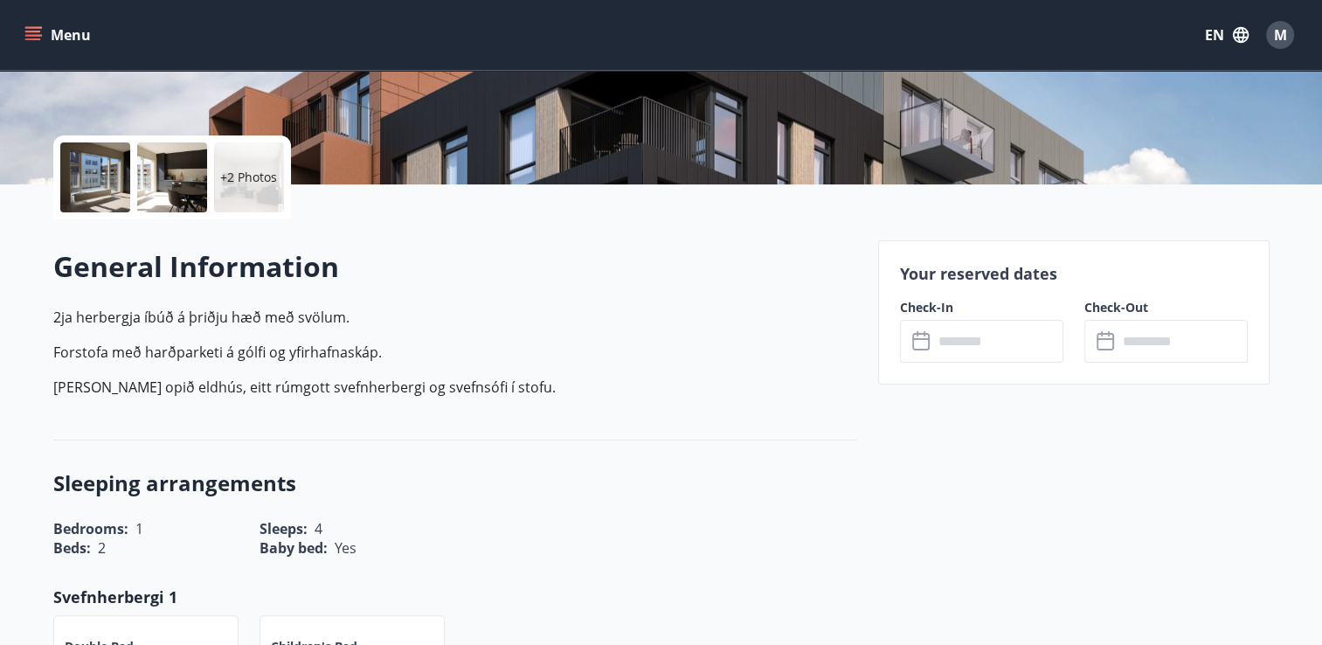
scroll to position [0, 0]
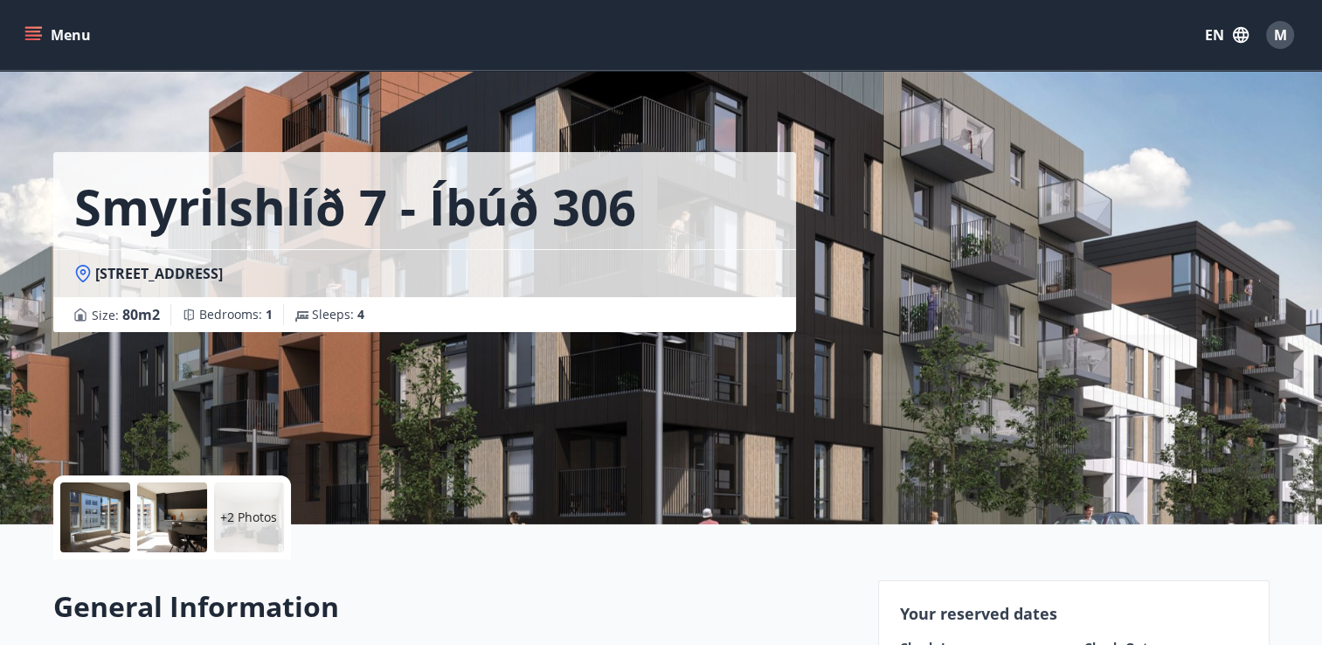
click at [45, 31] on button "Menu" at bounding box center [59, 34] width 77 height 31
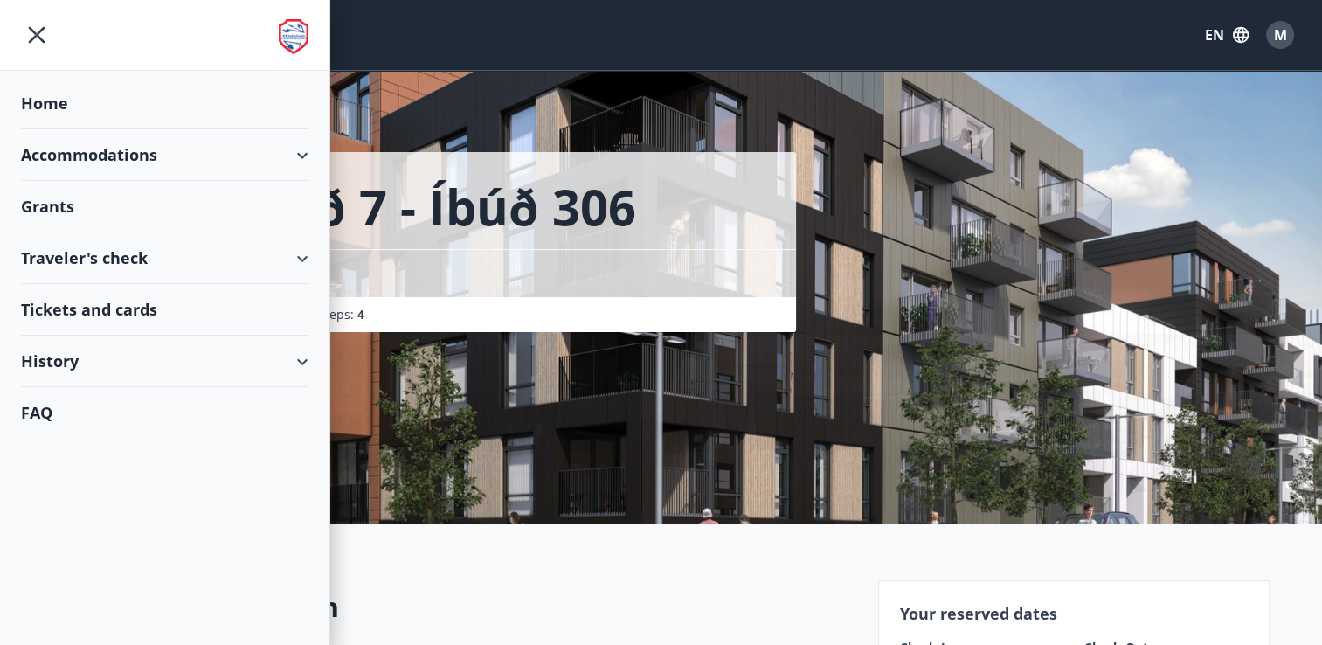
click at [112, 162] on div "Accommodations" at bounding box center [164, 155] width 287 height 52
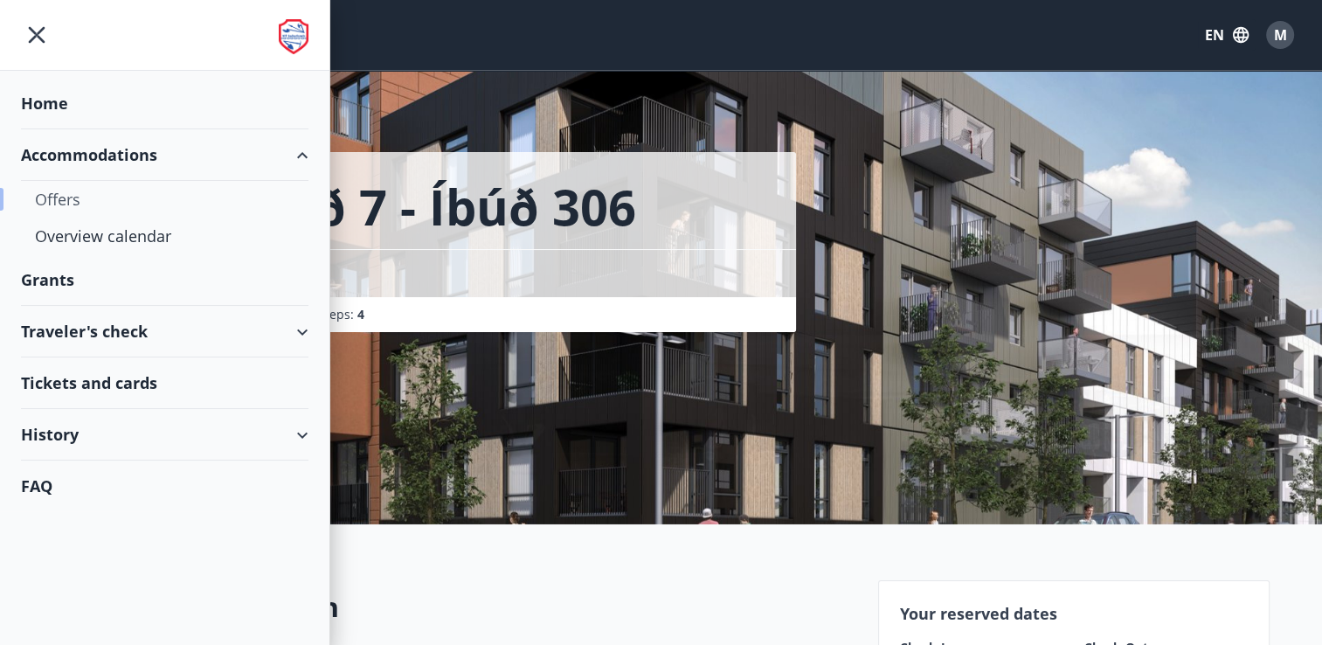
click at [55, 196] on div "Offers" at bounding box center [164, 199] width 259 height 37
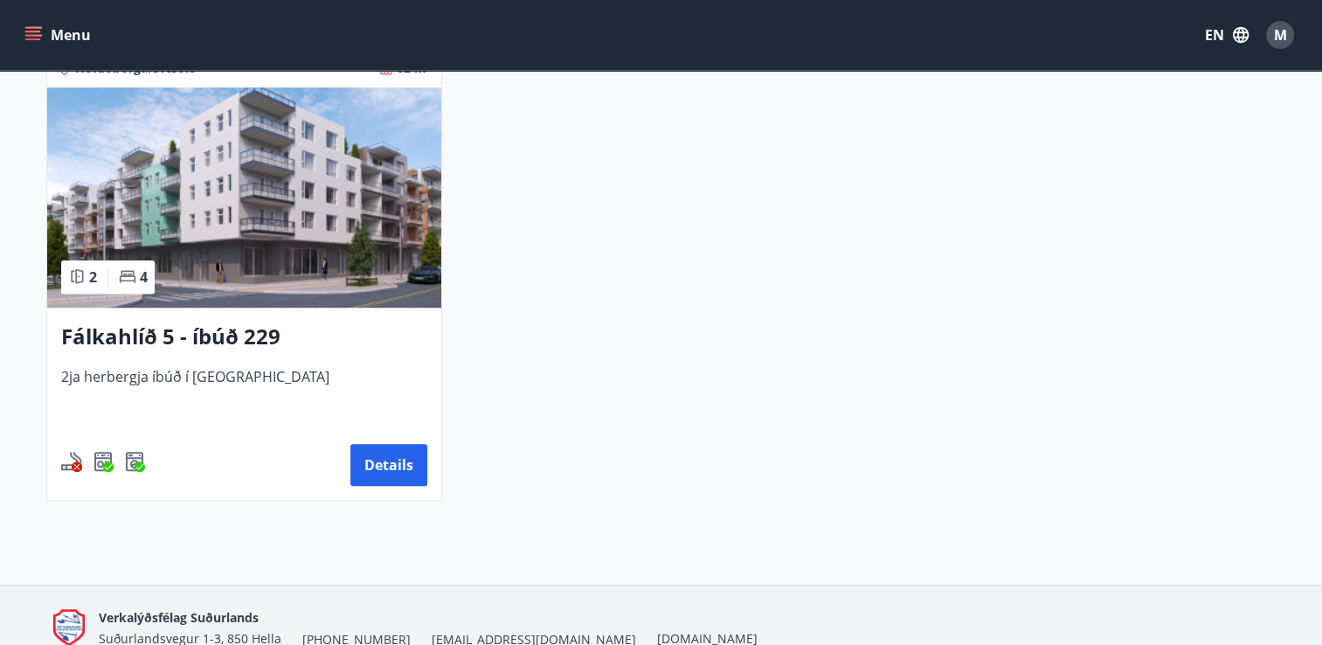
scroll to position [1297, 0]
